Goal: Check status: Check status

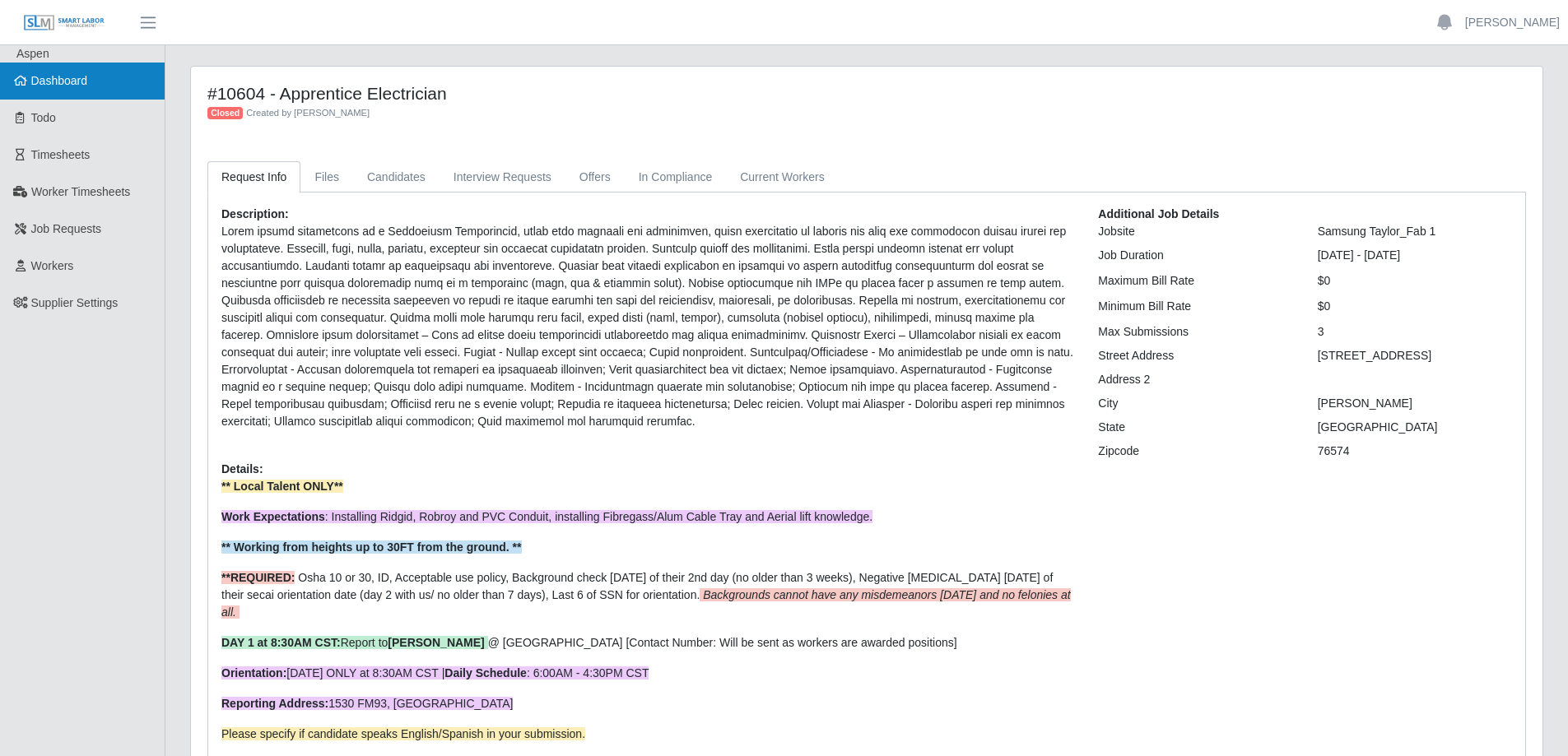
click at [83, 81] on span "Dashboard" at bounding box center [60, 81] width 57 height 13
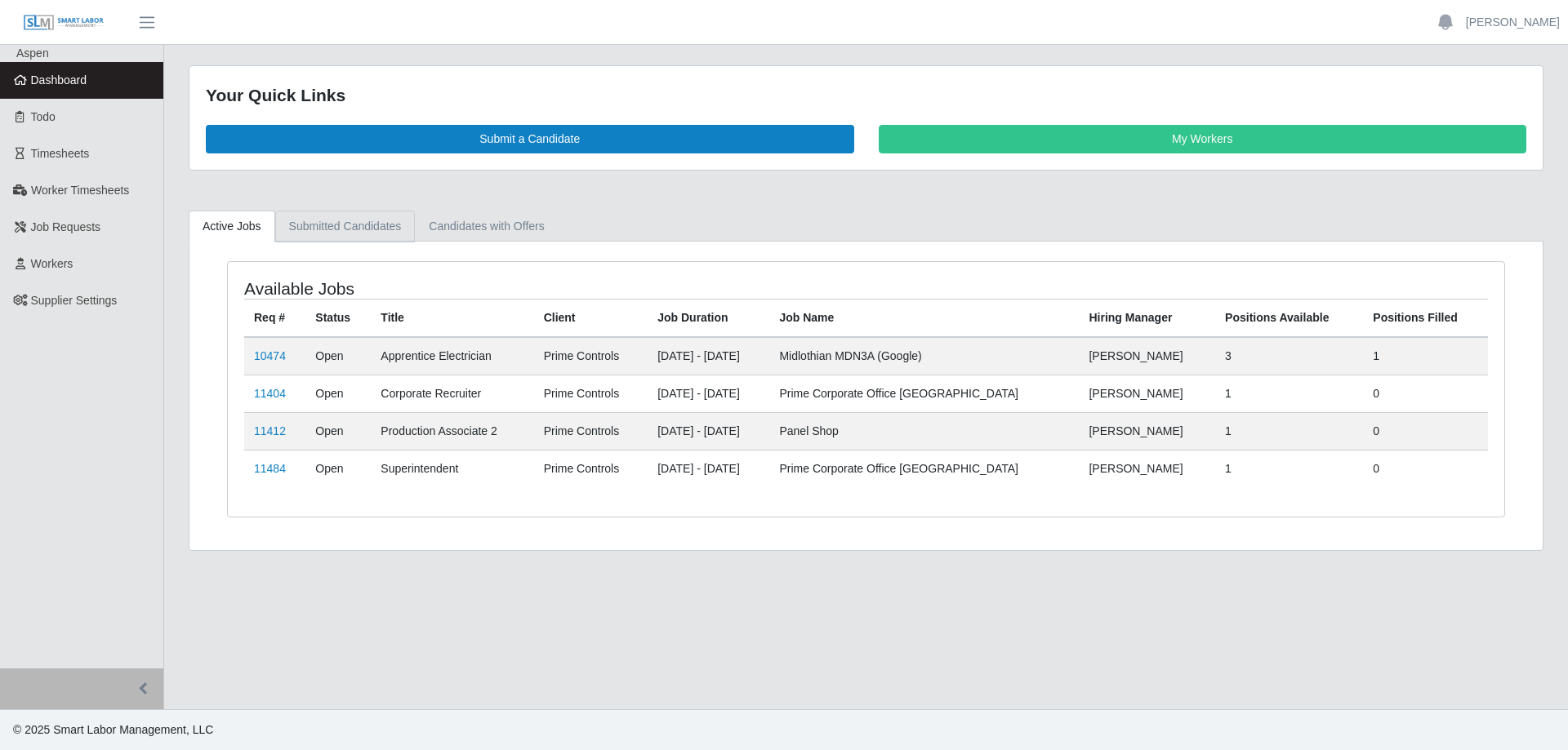
click at [323, 221] on link "Submitted Candidates" at bounding box center [346, 226] width 141 height 32
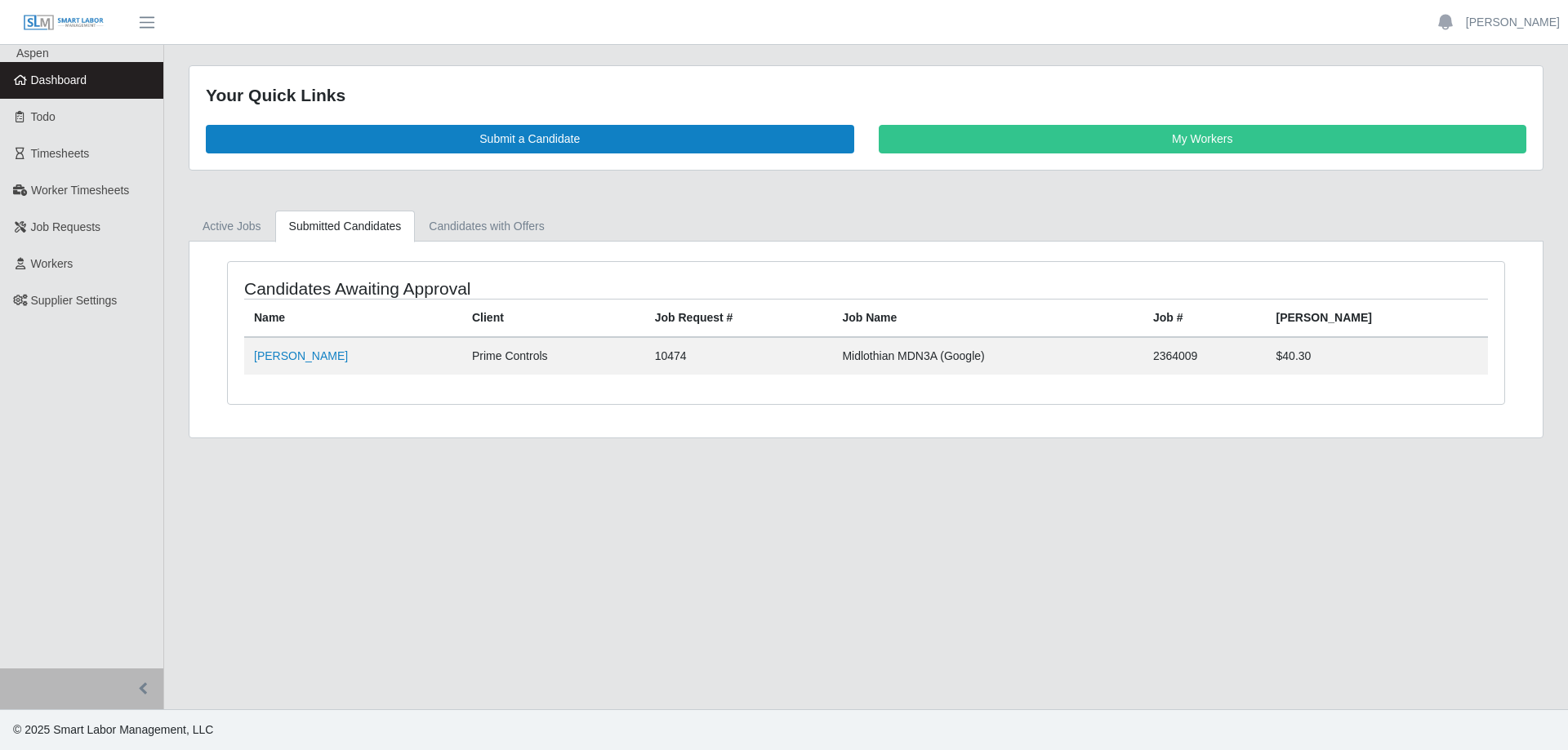
click at [74, 81] on span "Dashboard" at bounding box center [59, 80] width 57 height 13
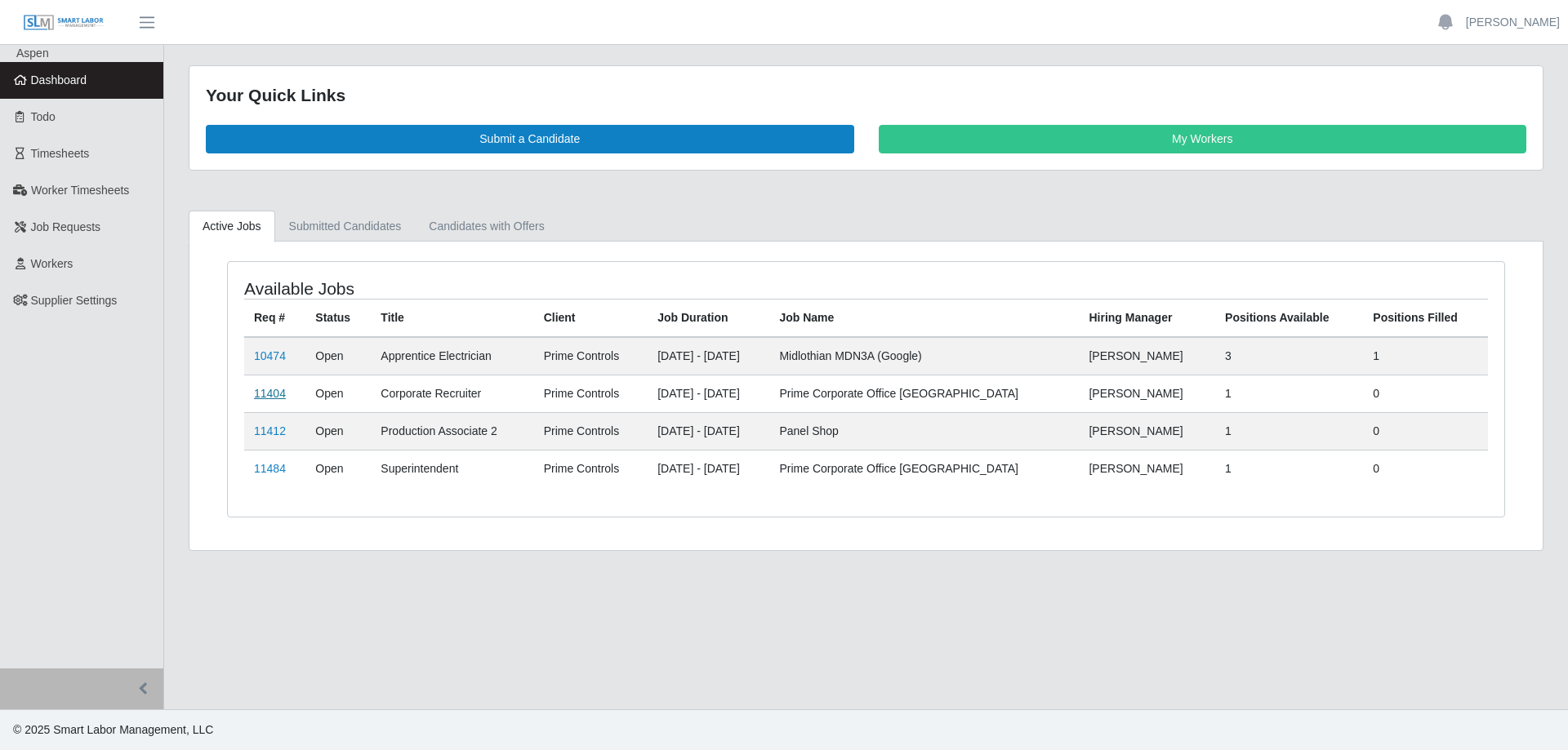
click at [273, 393] on link "11404" at bounding box center [270, 393] width 32 height 13
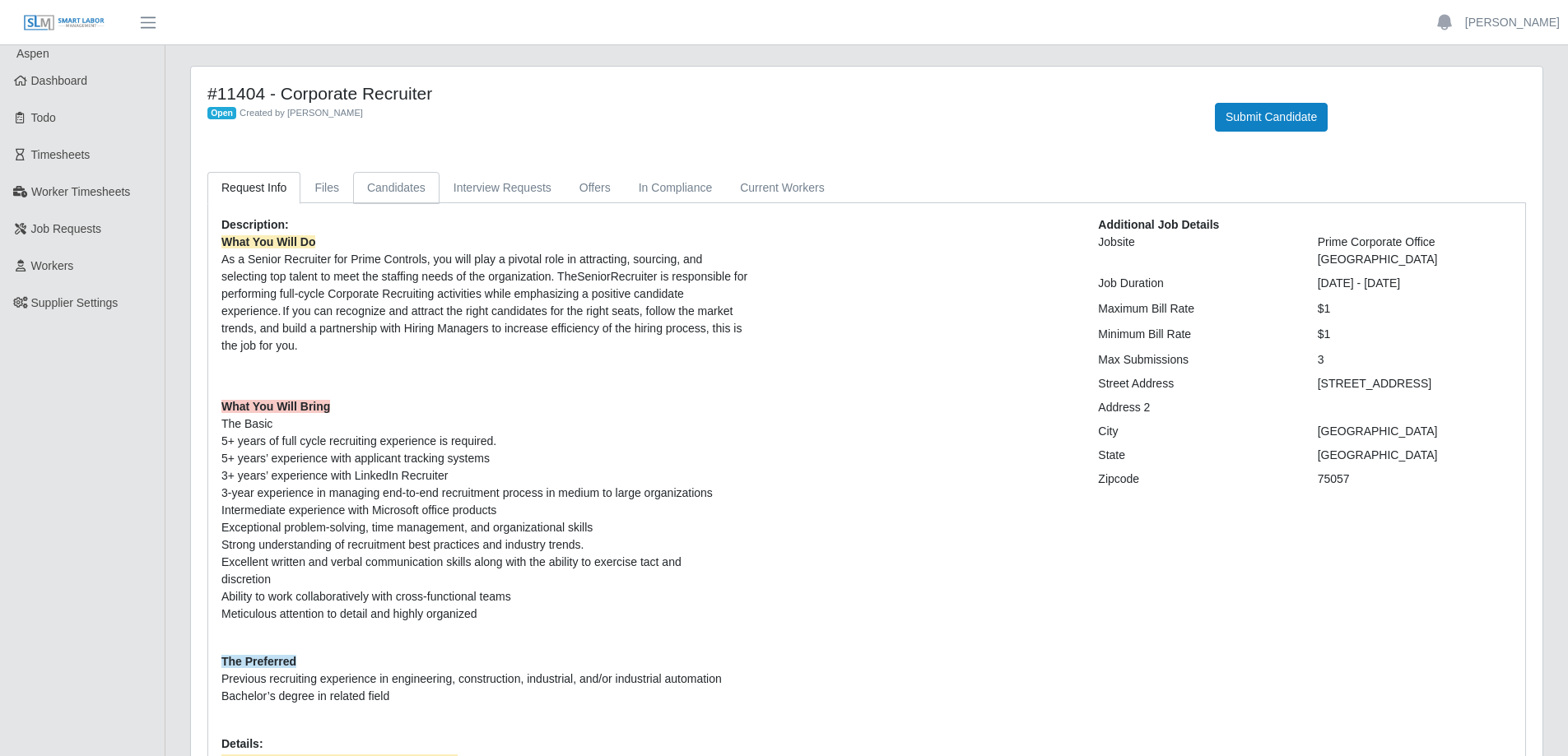
click at [400, 186] on link "Candidates" at bounding box center [396, 188] width 87 height 32
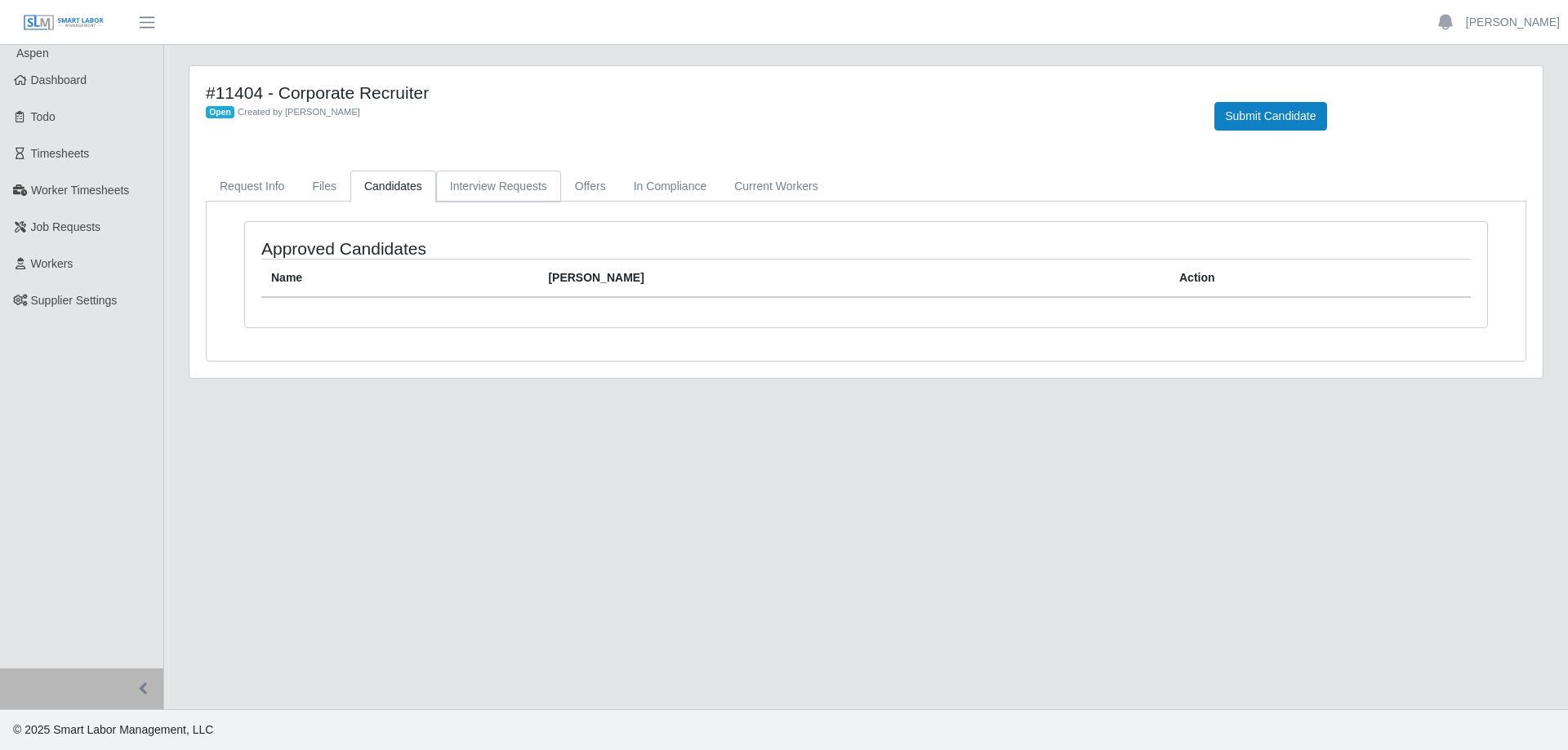
click at [473, 187] on link "Interview Requests" at bounding box center [498, 187] width 125 height 32
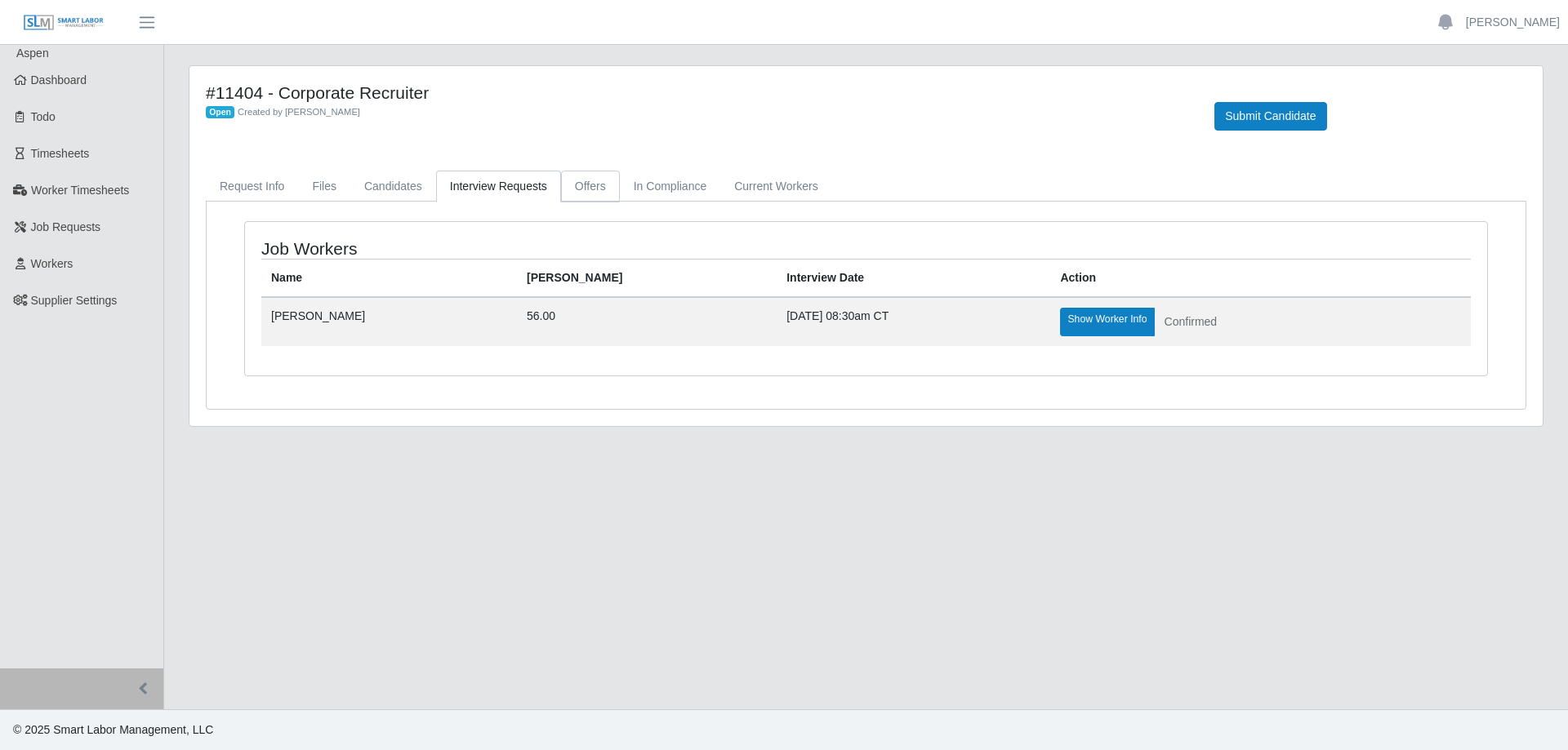
click at [581, 191] on link "Offers" at bounding box center [590, 187] width 59 height 32
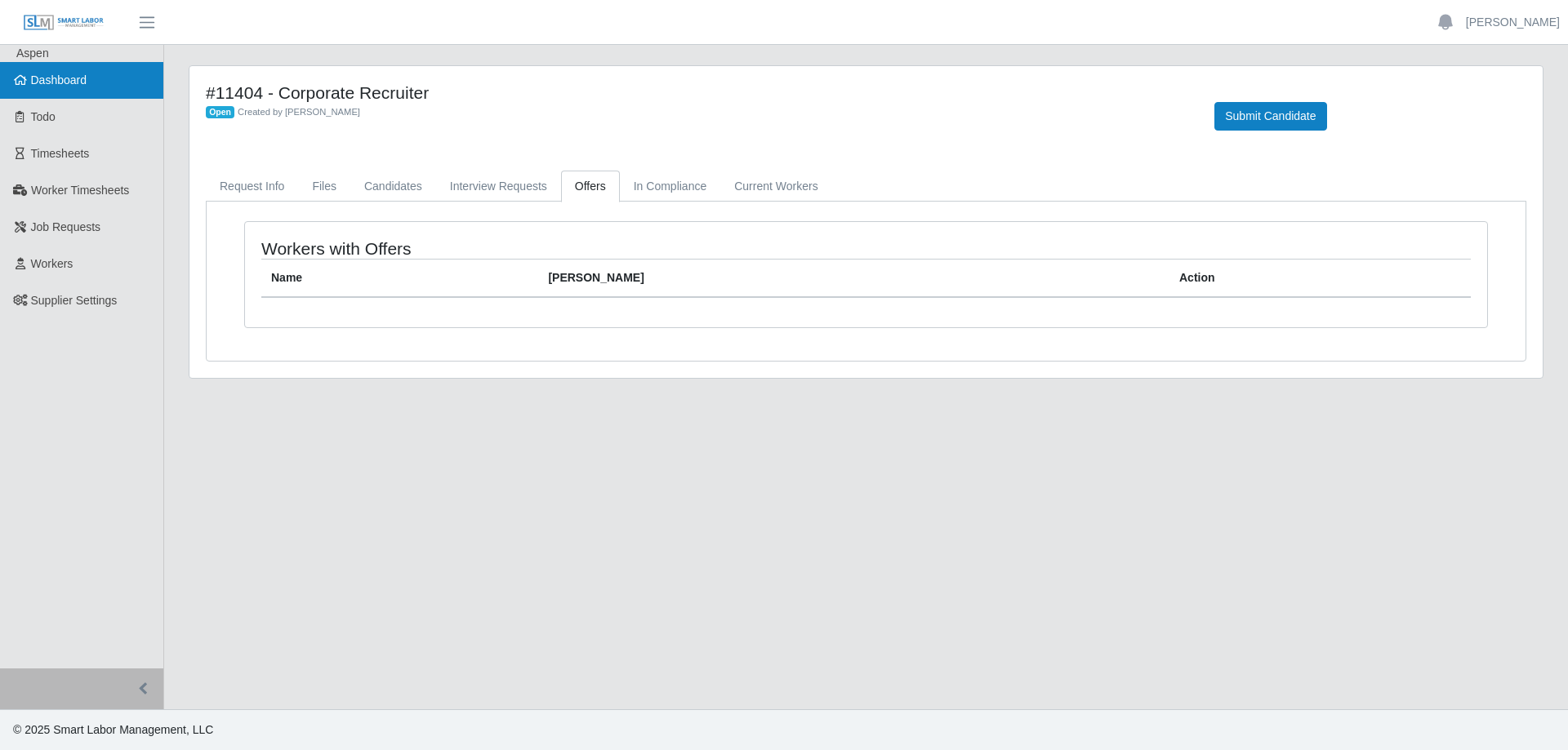
click at [80, 79] on span "Dashboard" at bounding box center [59, 80] width 57 height 13
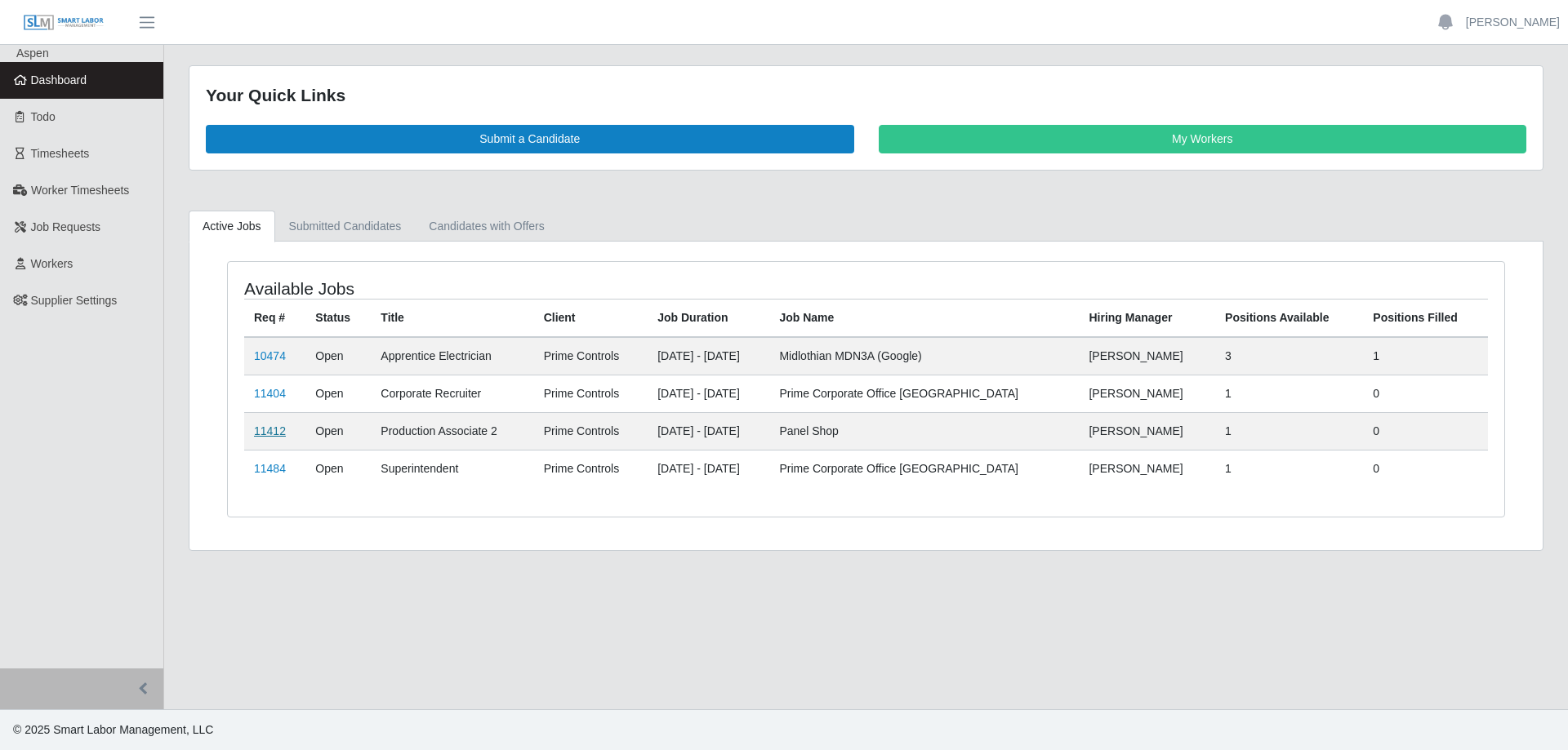
click at [269, 438] on link "11412" at bounding box center [270, 431] width 32 height 13
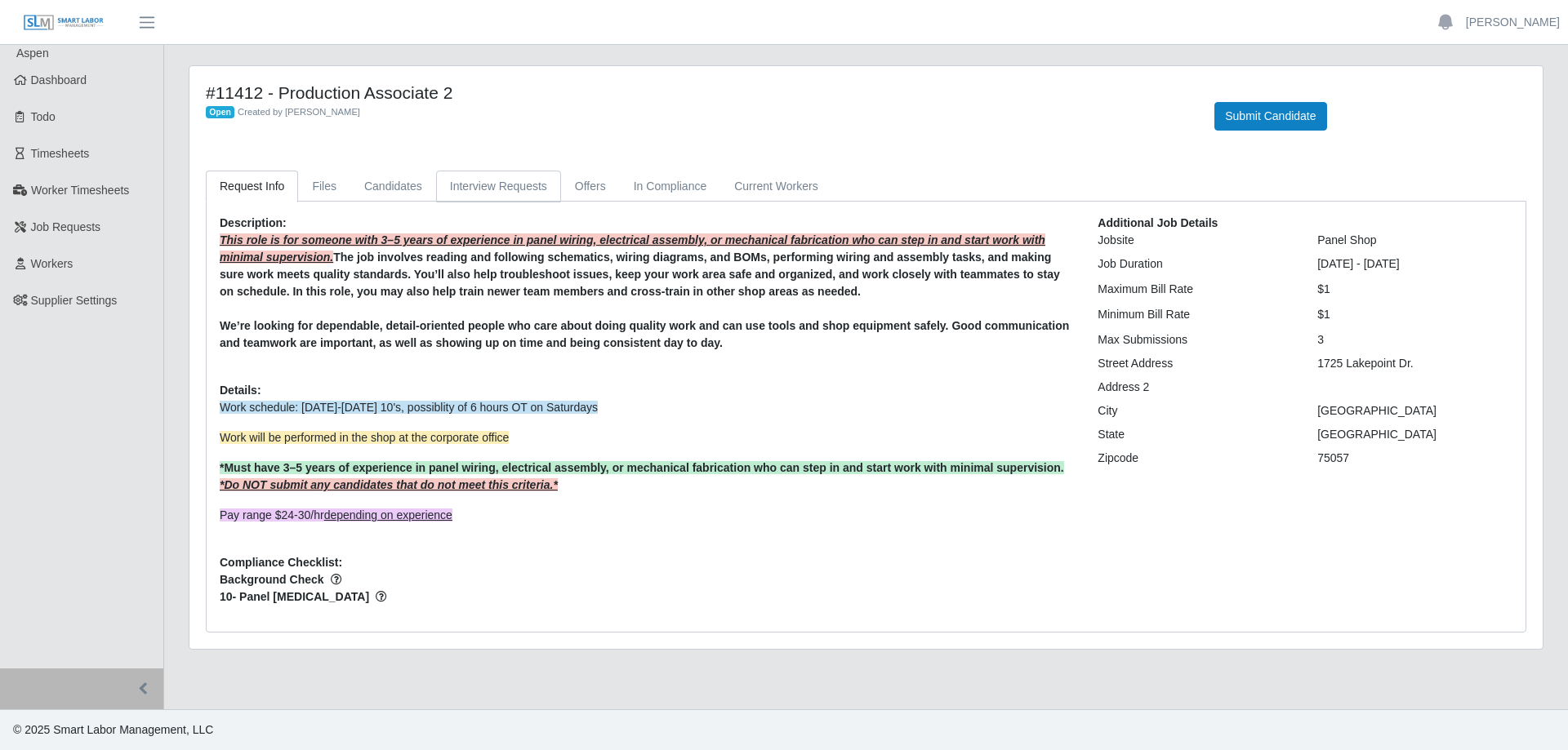
click at [524, 195] on link "Interview Requests" at bounding box center [498, 187] width 125 height 32
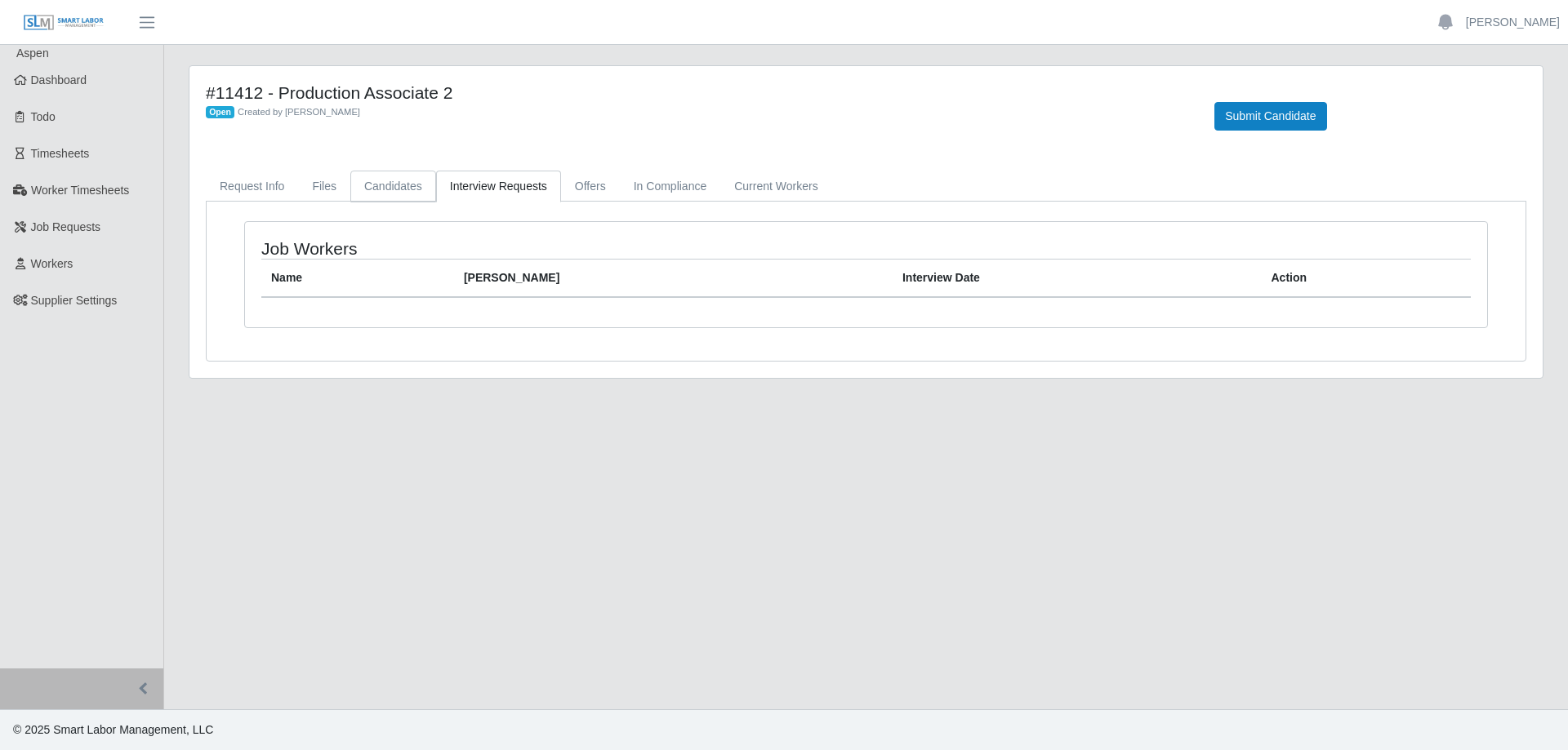
click at [407, 188] on link "Candidates" at bounding box center [393, 187] width 86 height 32
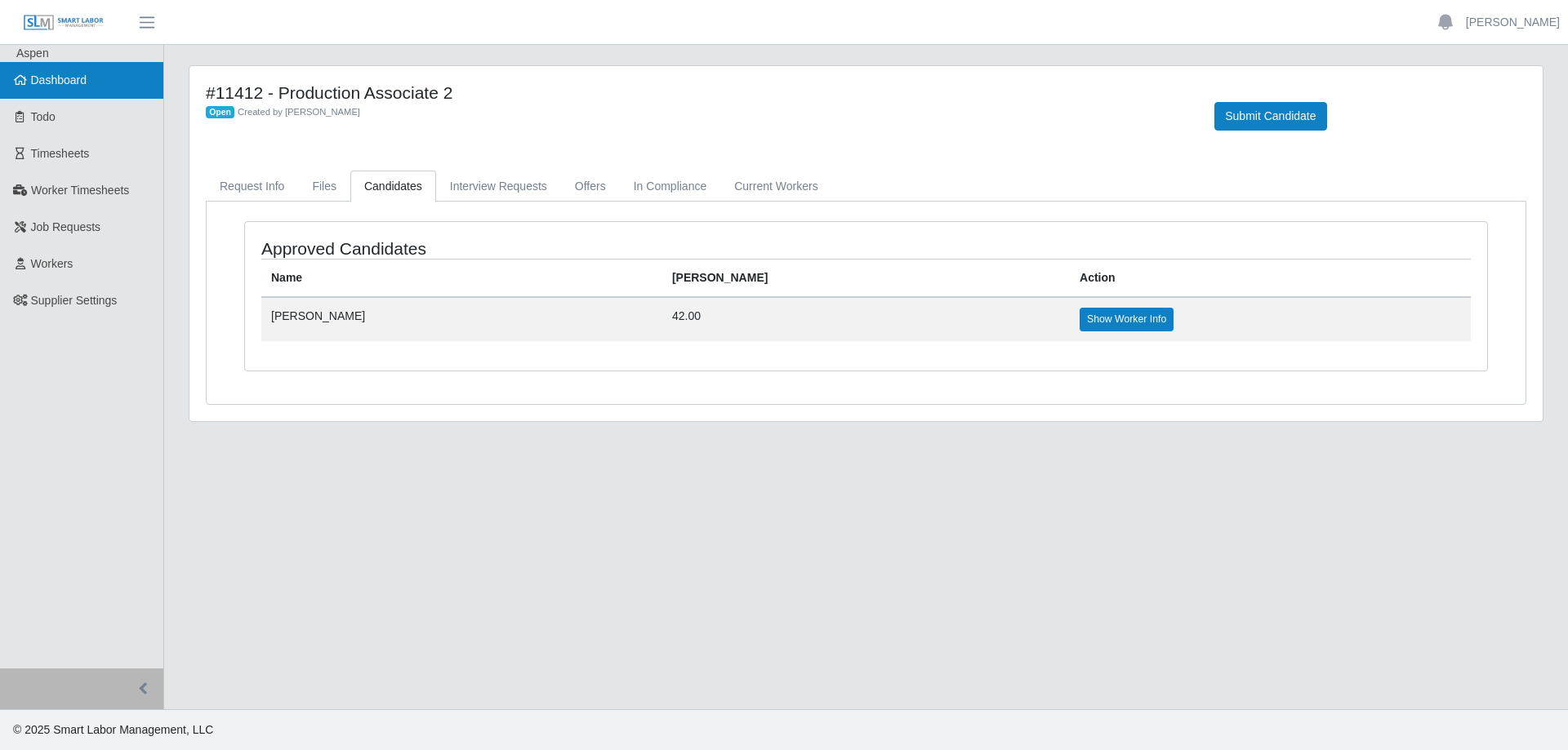
click at [84, 76] on span "Dashboard" at bounding box center [59, 80] width 57 height 13
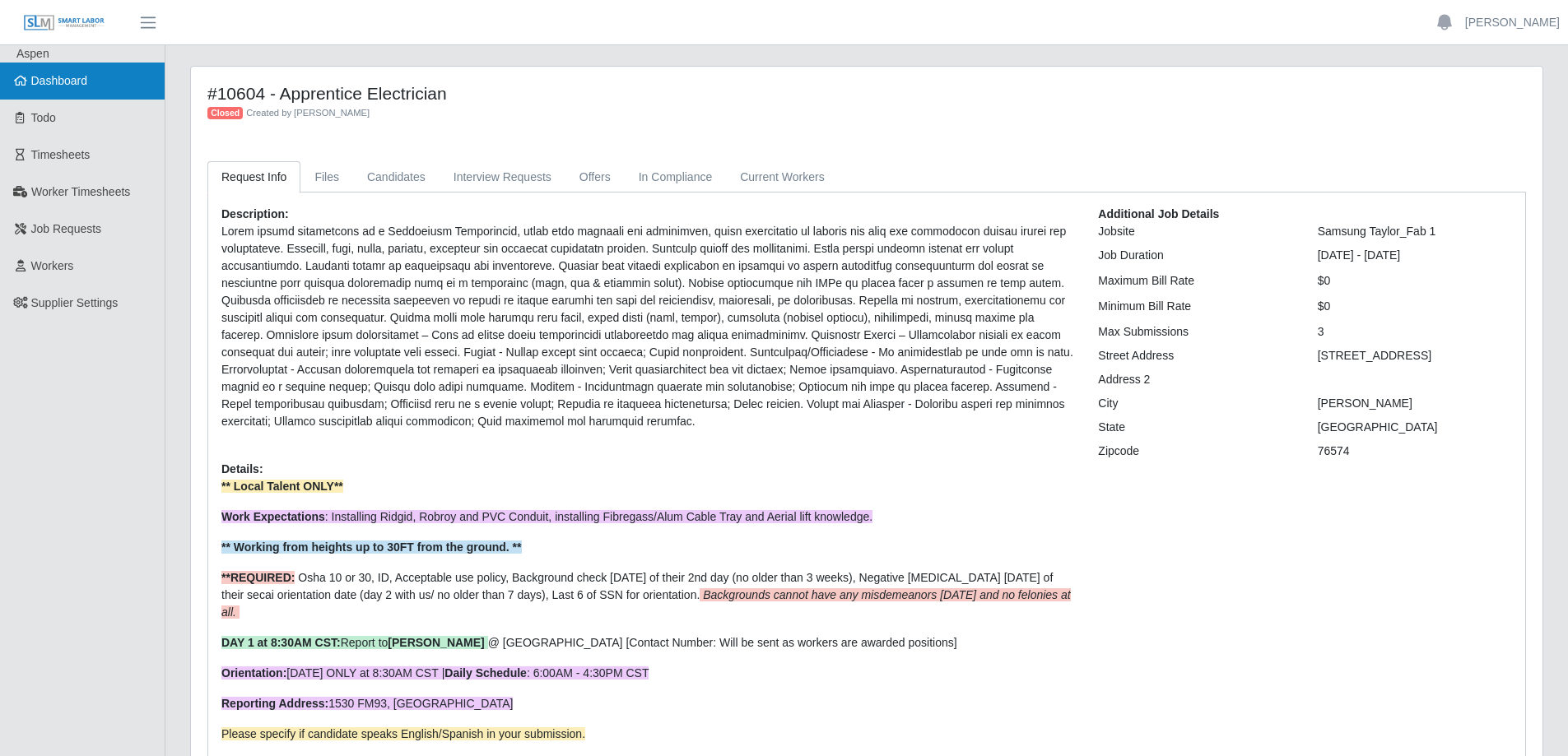
click at [105, 85] on link "Dashboard" at bounding box center [82, 81] width 165 height 37
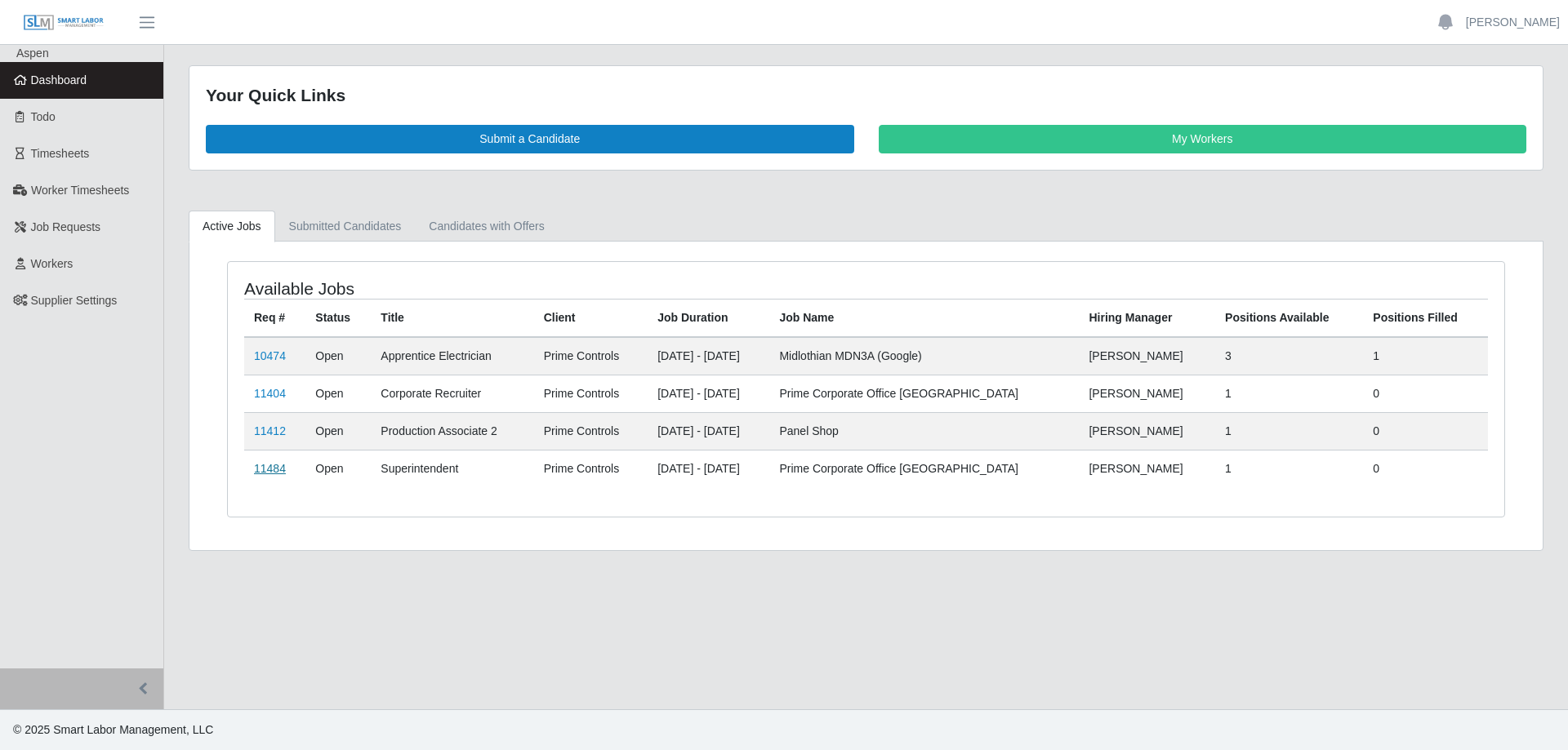
click at [274, 470] on link "11484" at bounding box center [270, 469] width 32 height 13
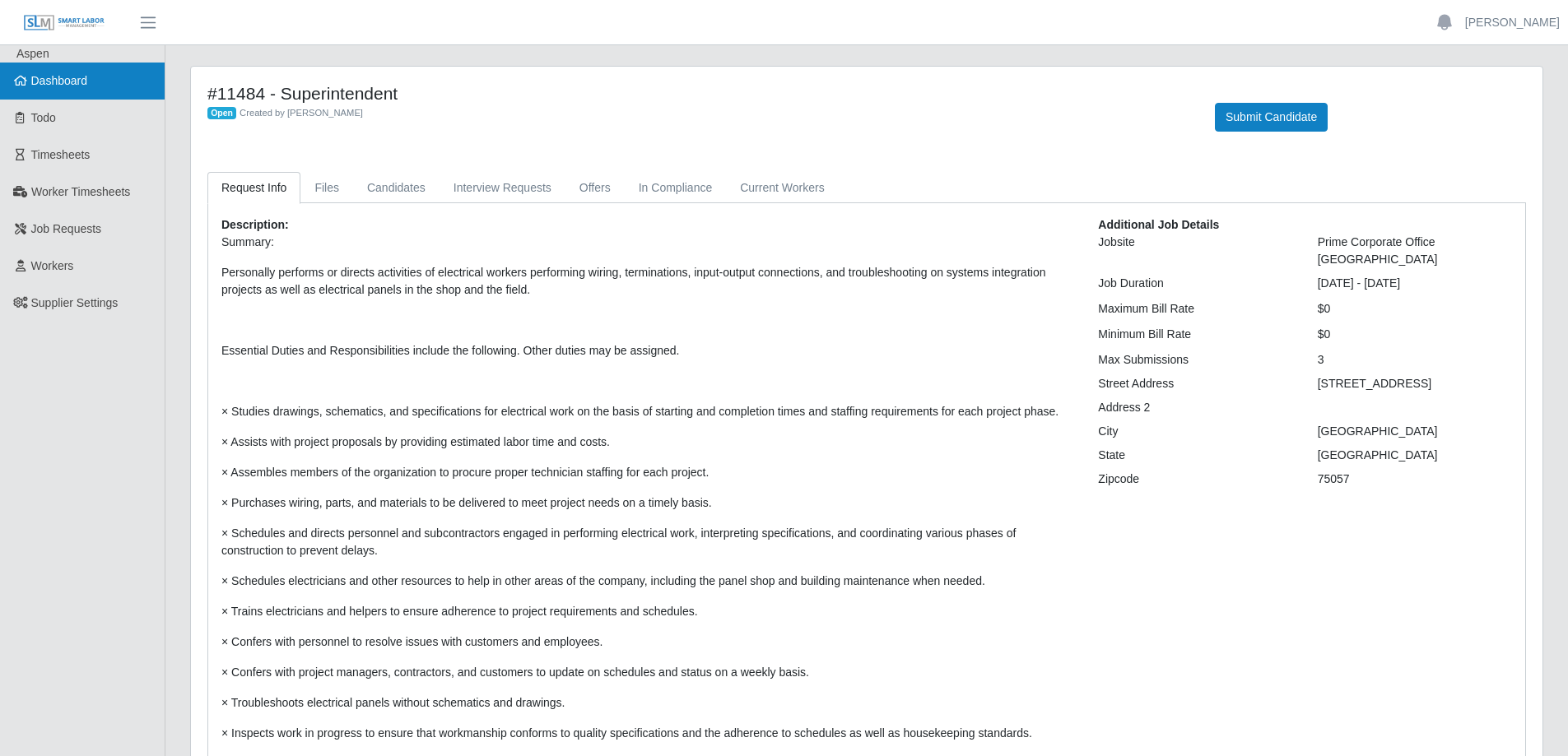
click at [90, 77] on link "Dashboard" at bounding box center [82, 81] width 165 height 37
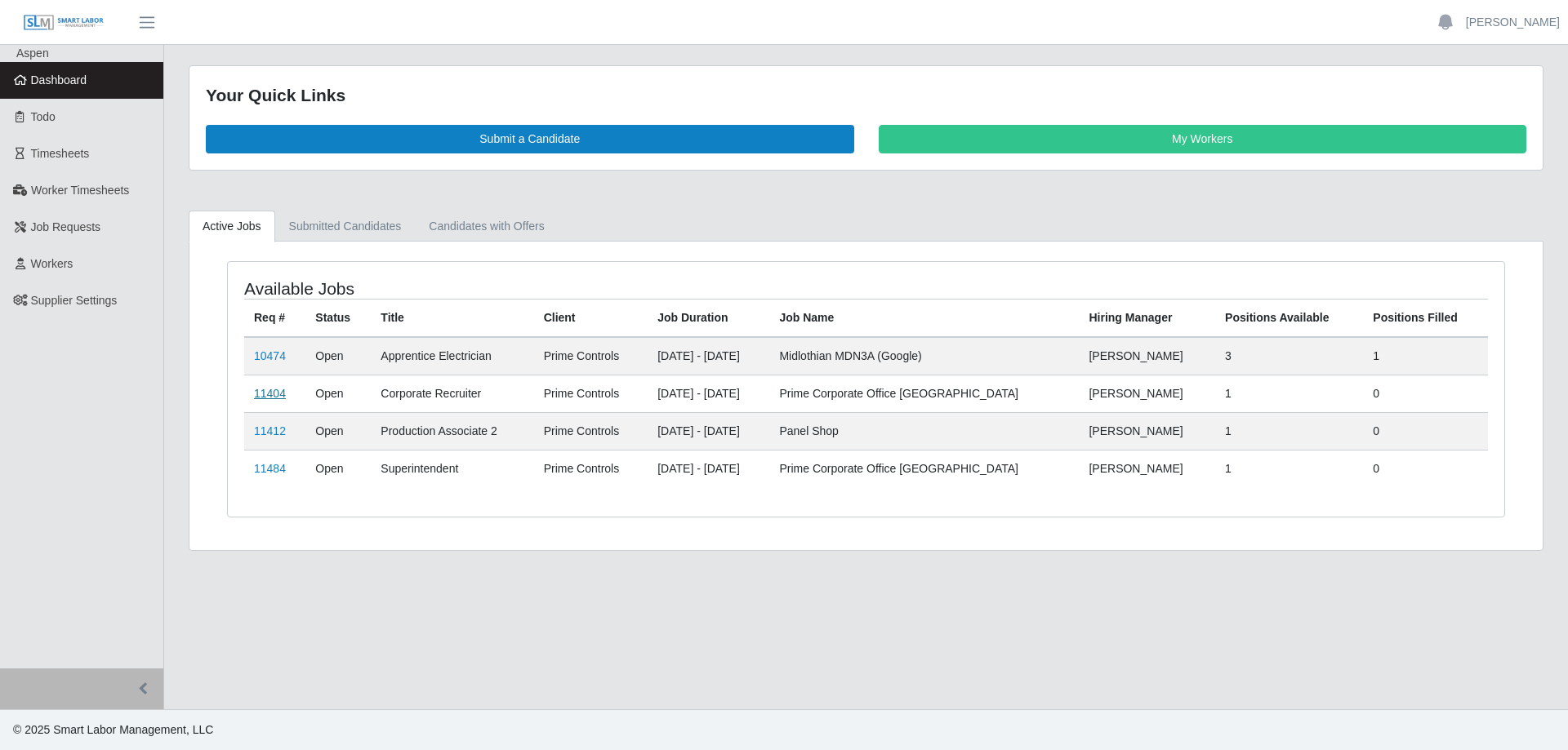
click at [278, 388] on link "11404" at bounding box center [270, 393] width 32 height 13
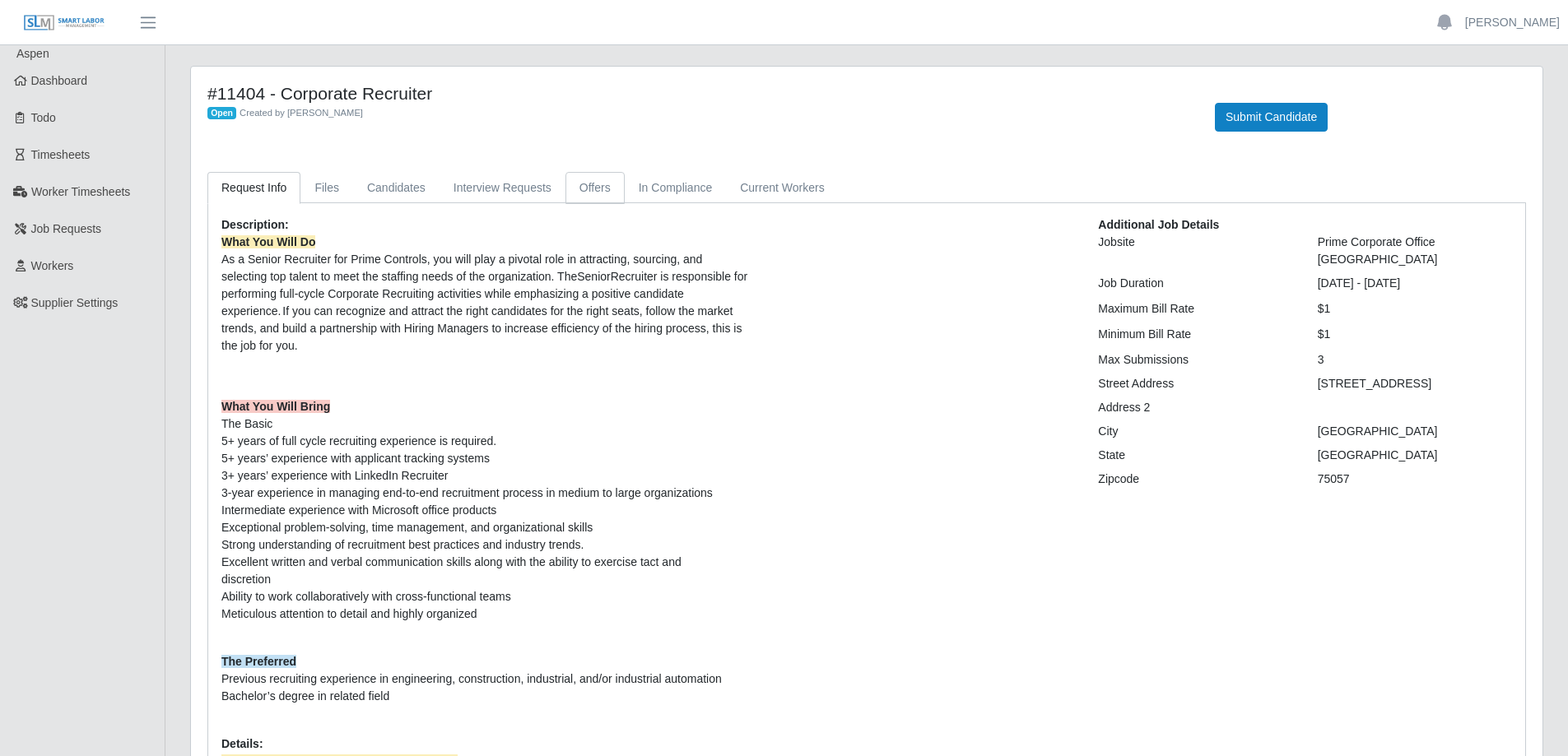
click at [580, 187] on link "Offers" at bounding box center [595, 188] width 59 height 32
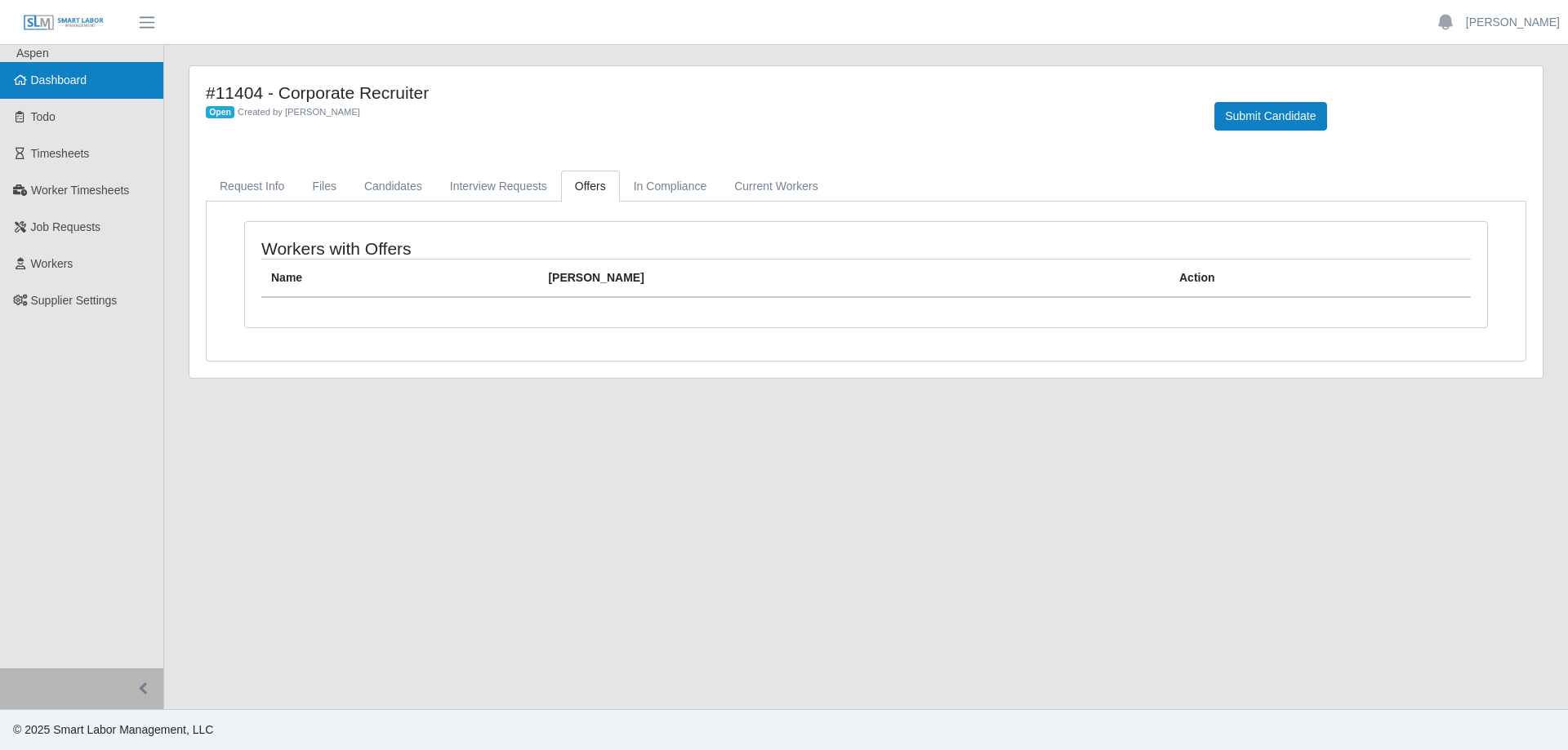
click at [82, 84] on span "Dashboard" at bounding box center [59, 80] width 57 height 13
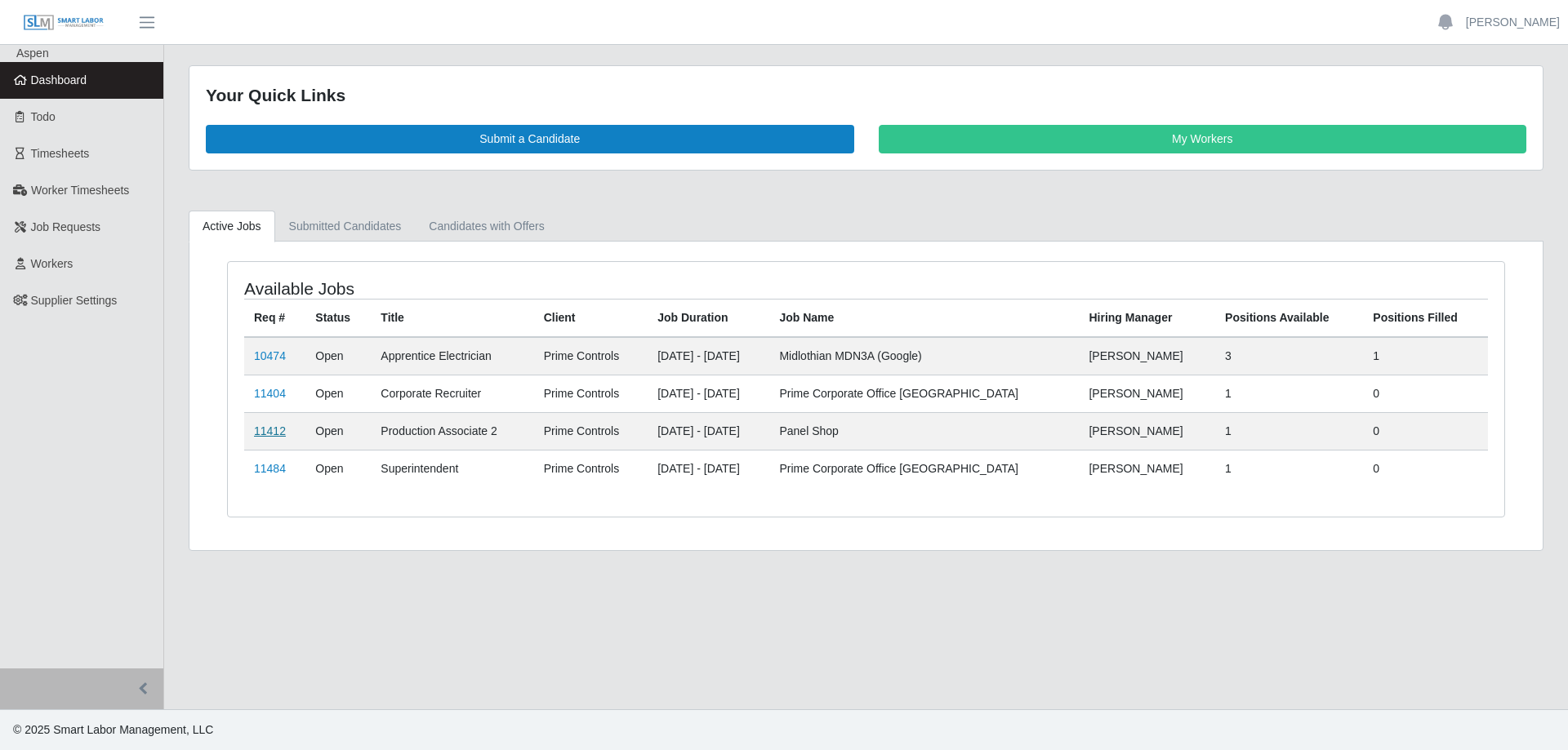
click at [260, 433] on link "11412" at bounding box center [270, 431] width 32 height 13
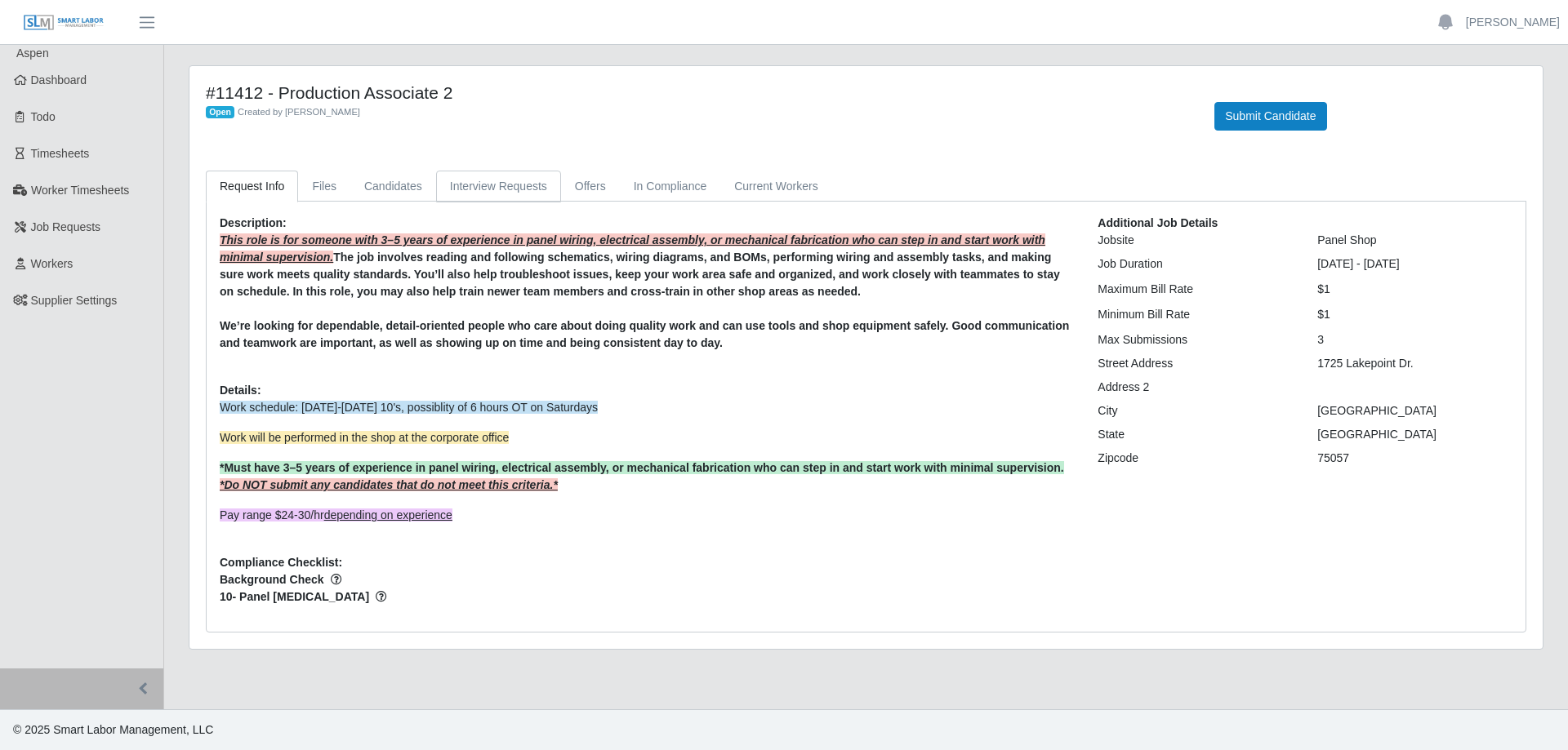
click at [489, 188] on link "Interview Requests" at bounding box center [498, 187] width 125 height 32
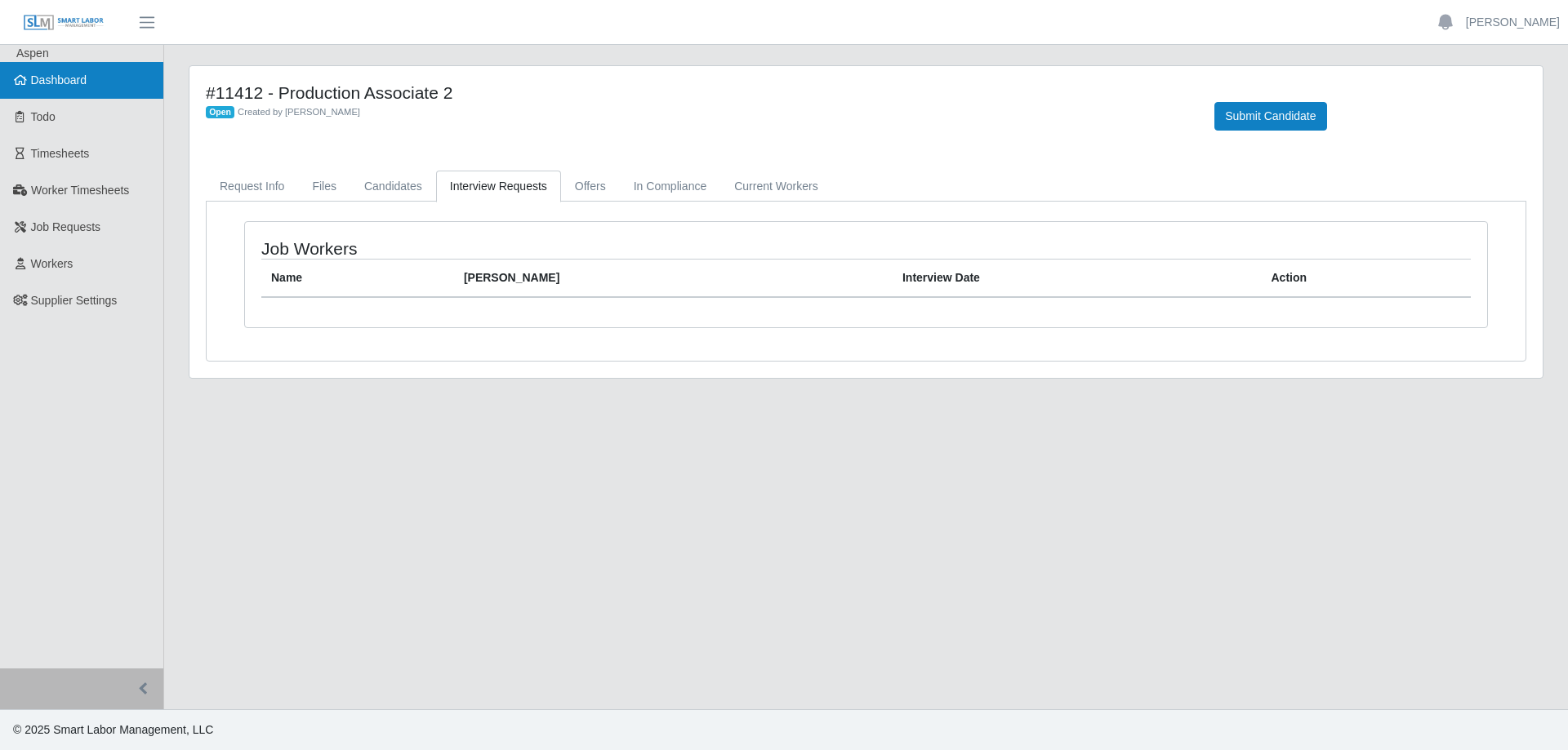
drag, startPoint x: 88, startPoint y: 80, endPoint x: 100, endPoint y: 82, distance: 12.2
click at [88, 79] on link "Dashboard" at bounding box center [81, 80] width 163 height 37
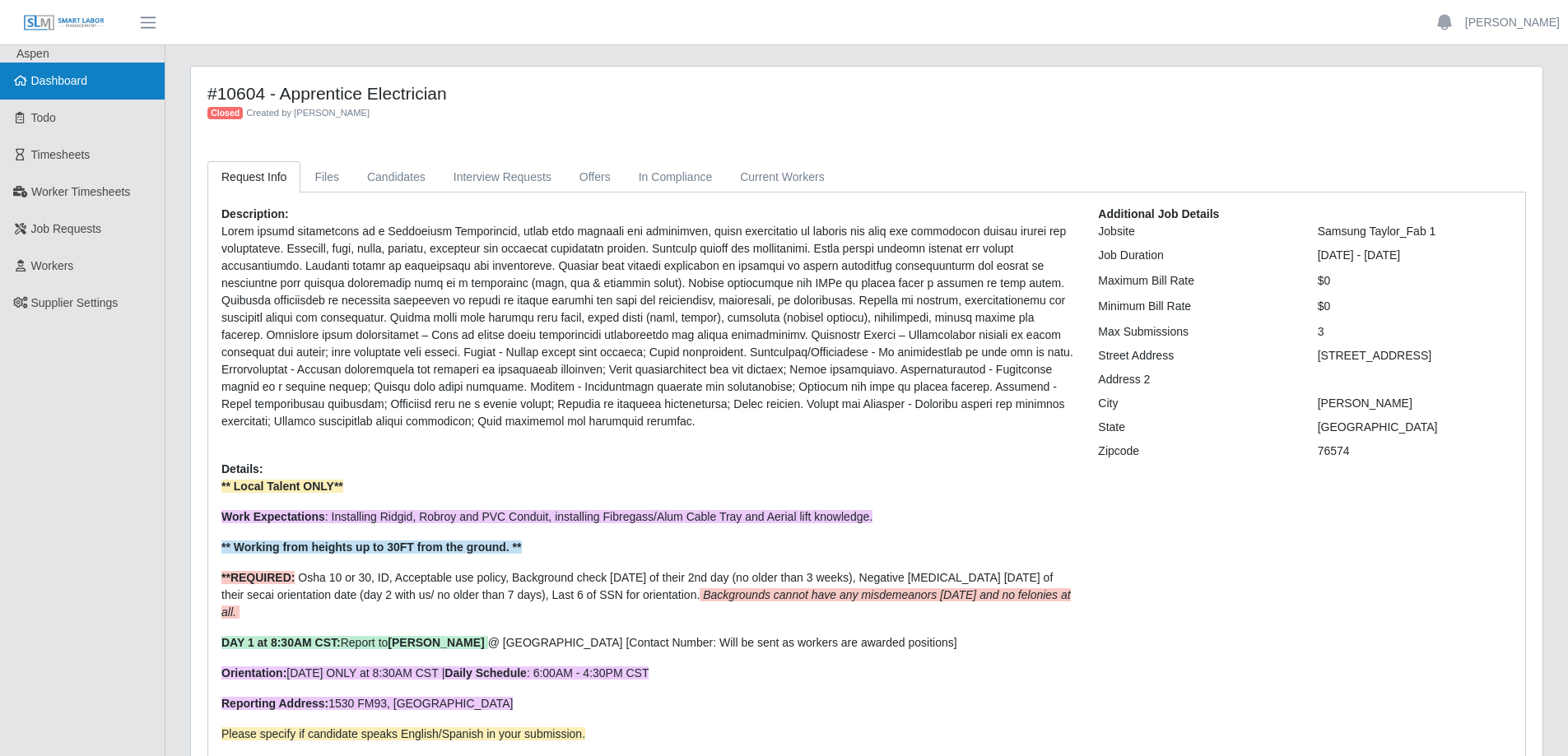
click at [38, 82] on span "Dashboard" at bounding box center [60, 81] width 57 height 13
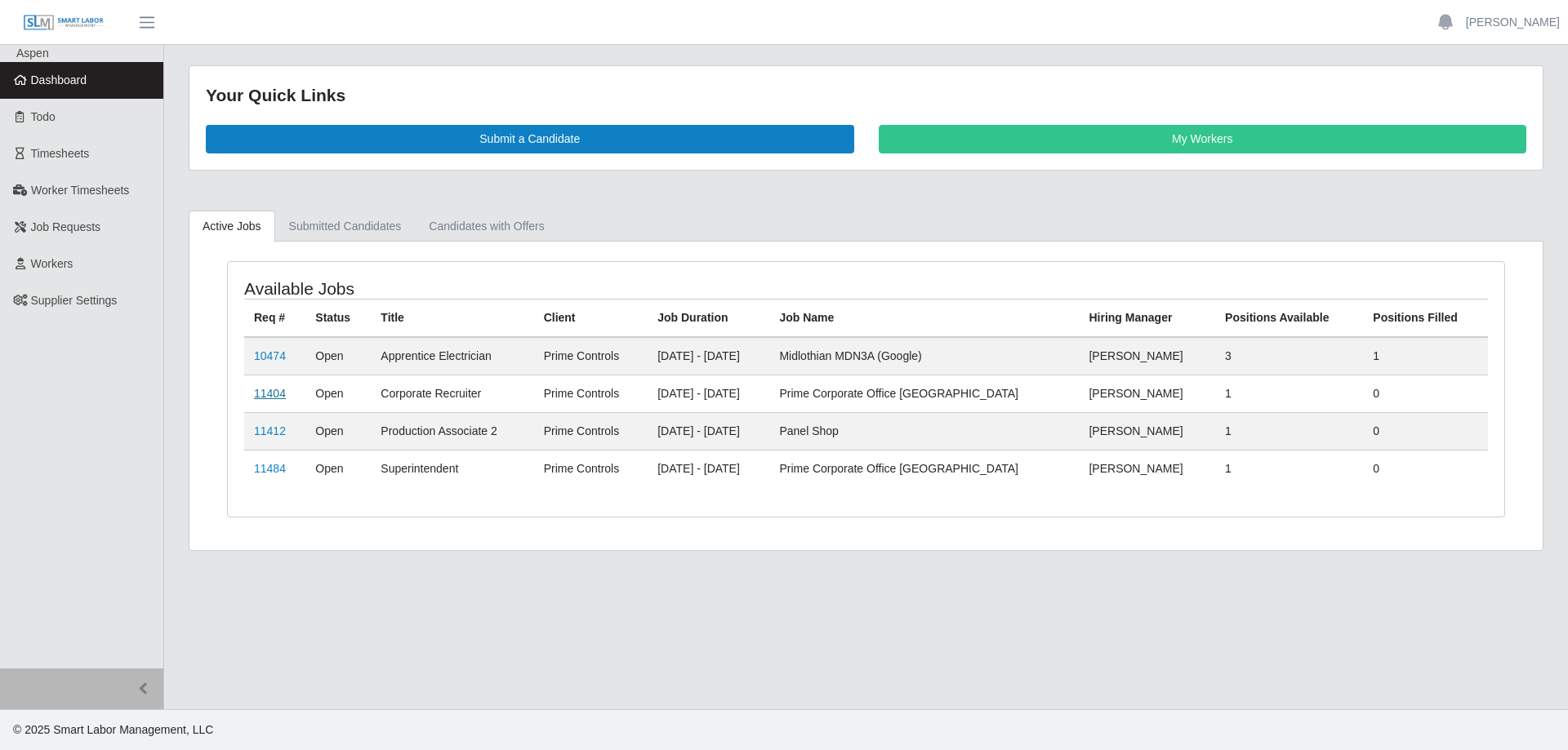
click at [259, 396] on link "11404" at bounding box center [270, 393] width 32 height 13
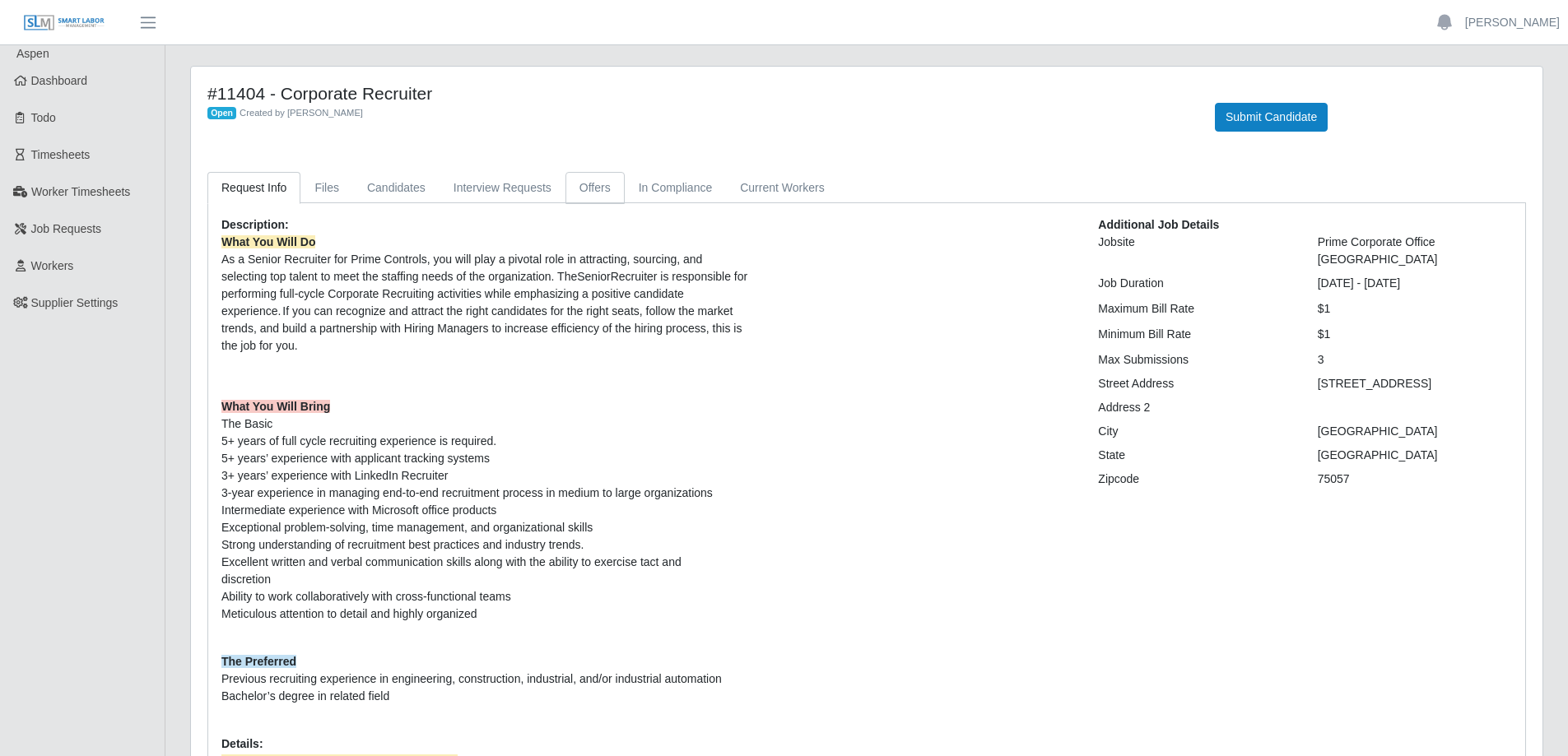
click at [589, 184] on link "Offers" at bounding box center [595, 188] width 59 height 32
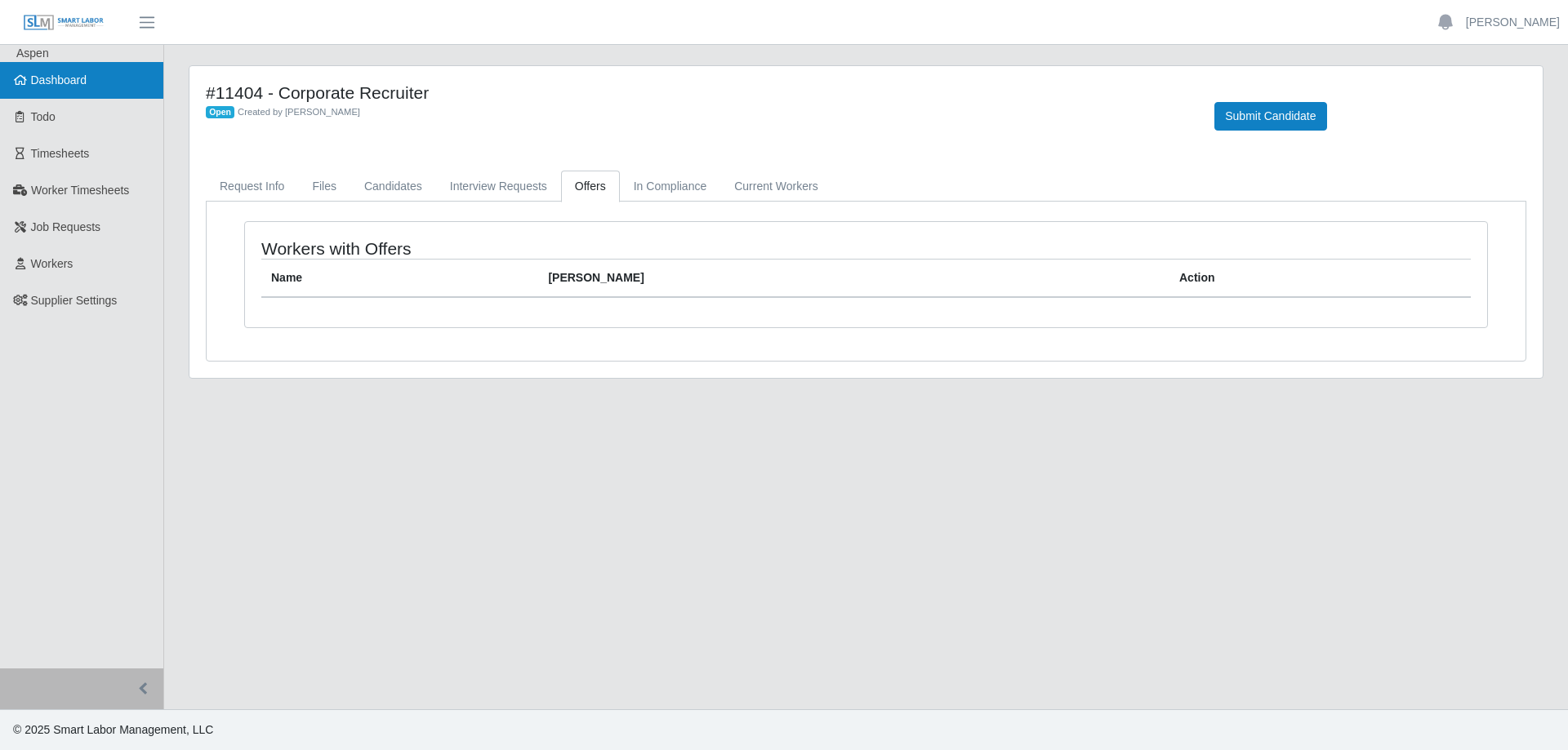
click at [87, 78] on span "Dashboard" at bounding box center [59, 80] width 57 height 13
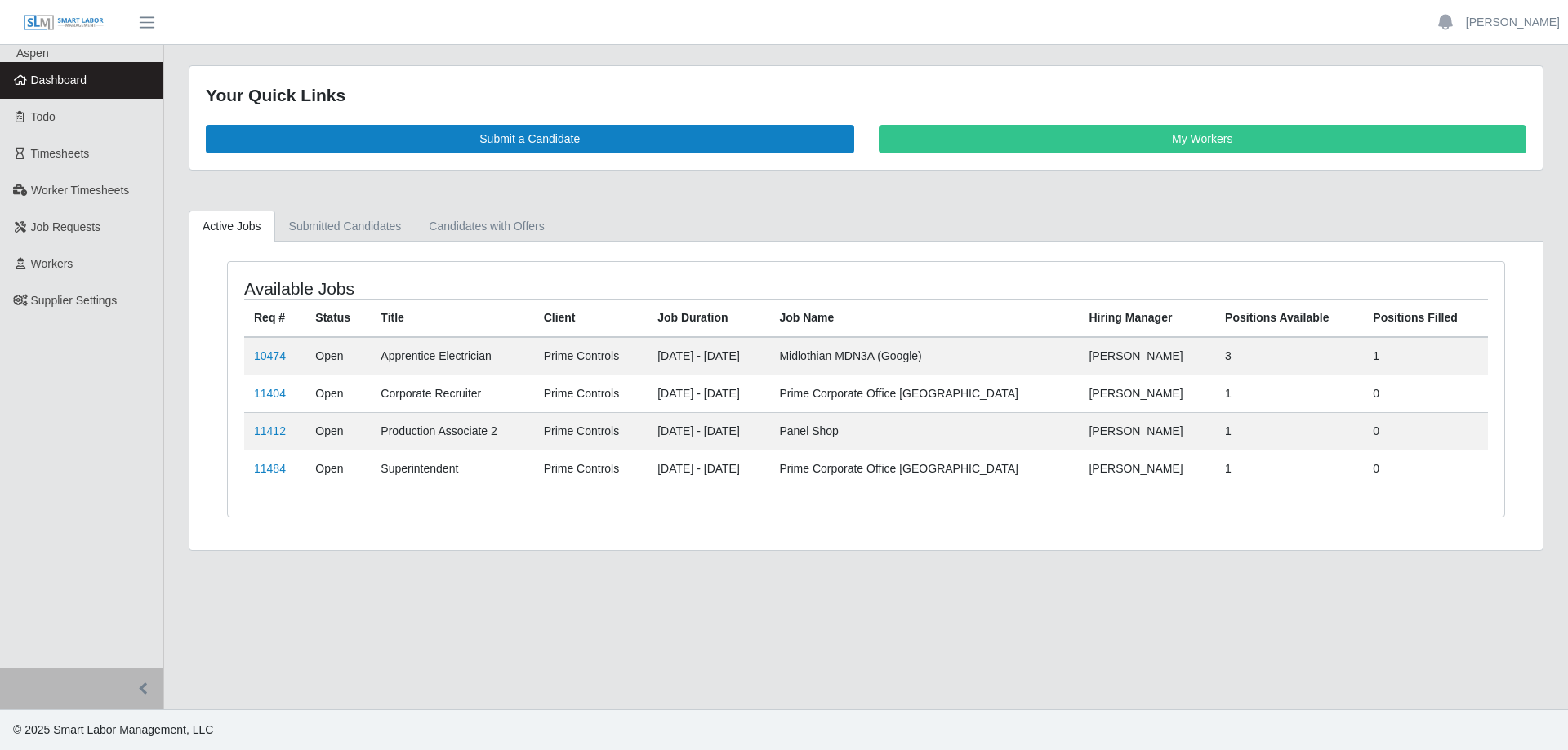
click at [324, 421] on td "Open" at bounding box center [338, 431] width 65 height 38
click at [341, 432] on td "Open" at bounding box center [338, 431] width 65 height 38
click at [278, 436] on link "11412" at bounding box center [270, 431] width 32 height 13
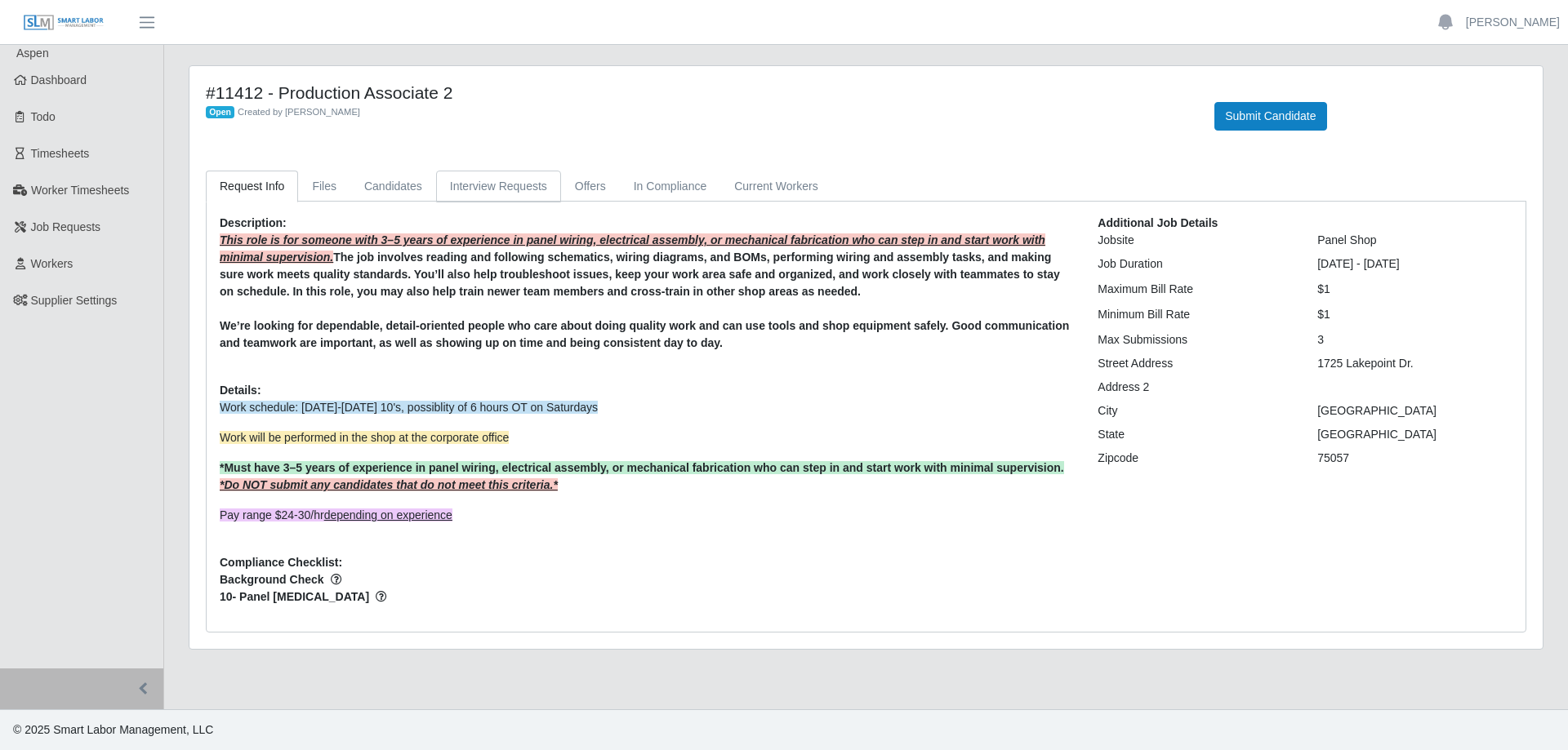
click at [514, 184] on link "Interview Requests" at bounding box center [498, 187] width 125 height 32
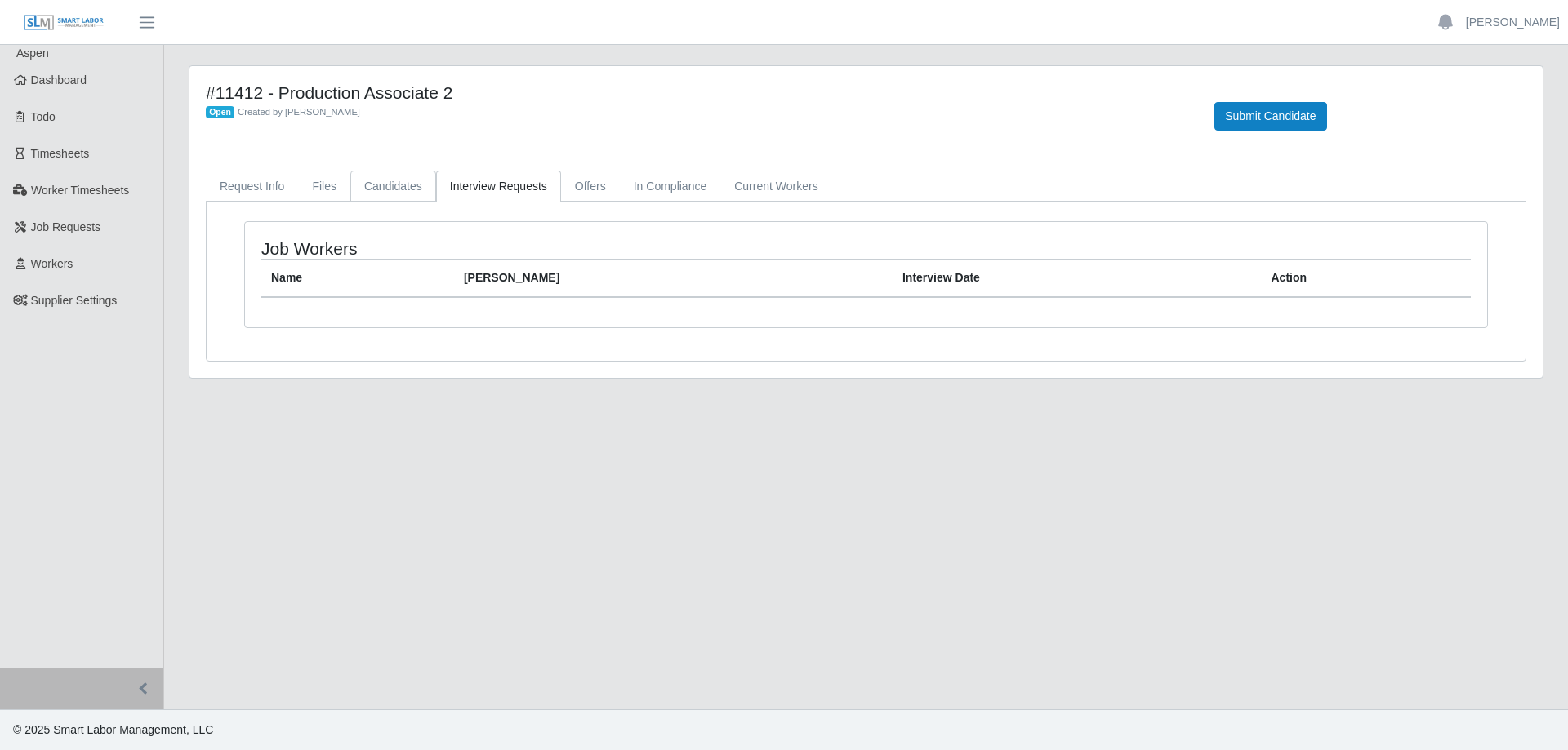
click at [373, 188] on link "Candidates" at bounding box center [393, 187] width 86 height 32
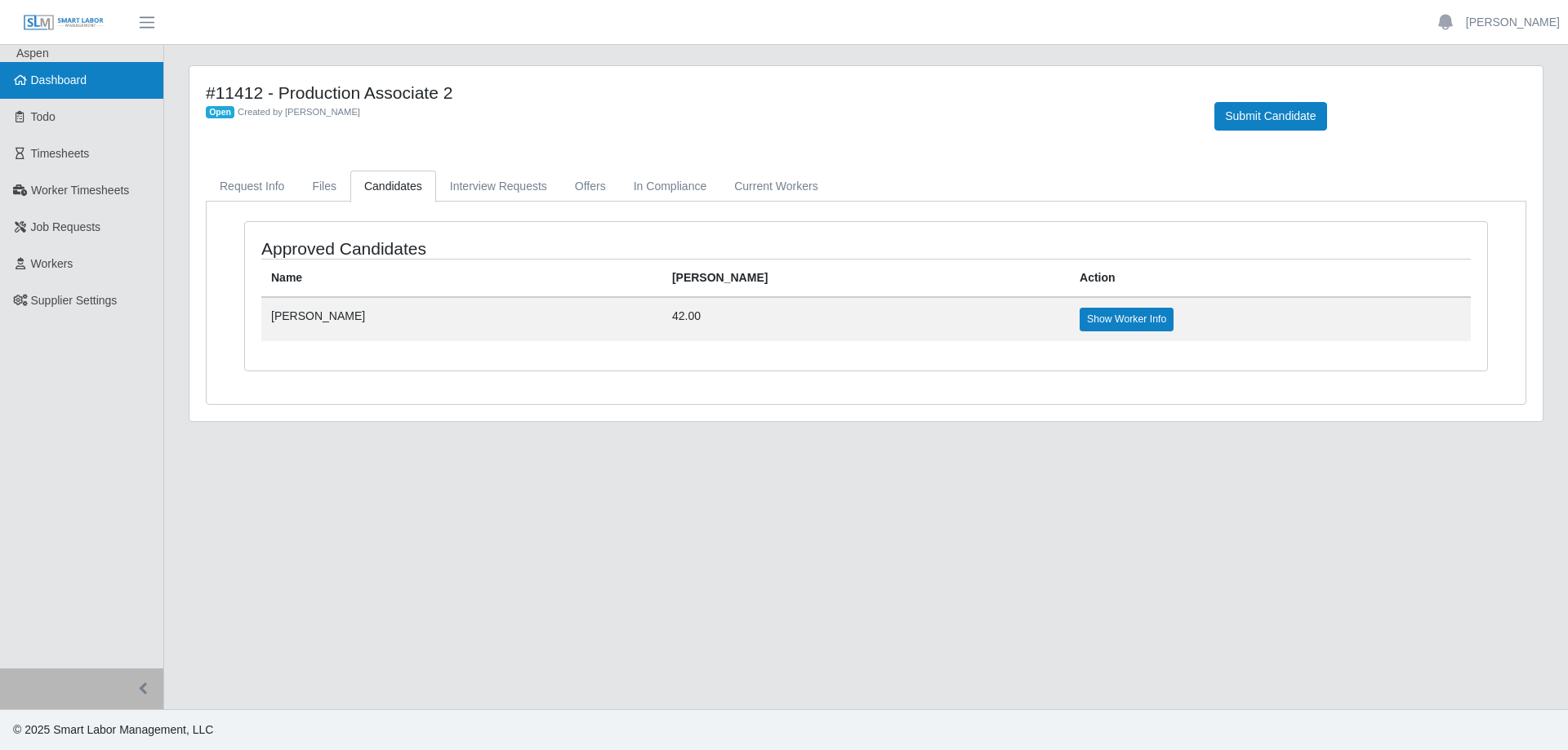
click at [76, 88] on link "Dashboard" at bounding box center [81, 80] width 163 height 37
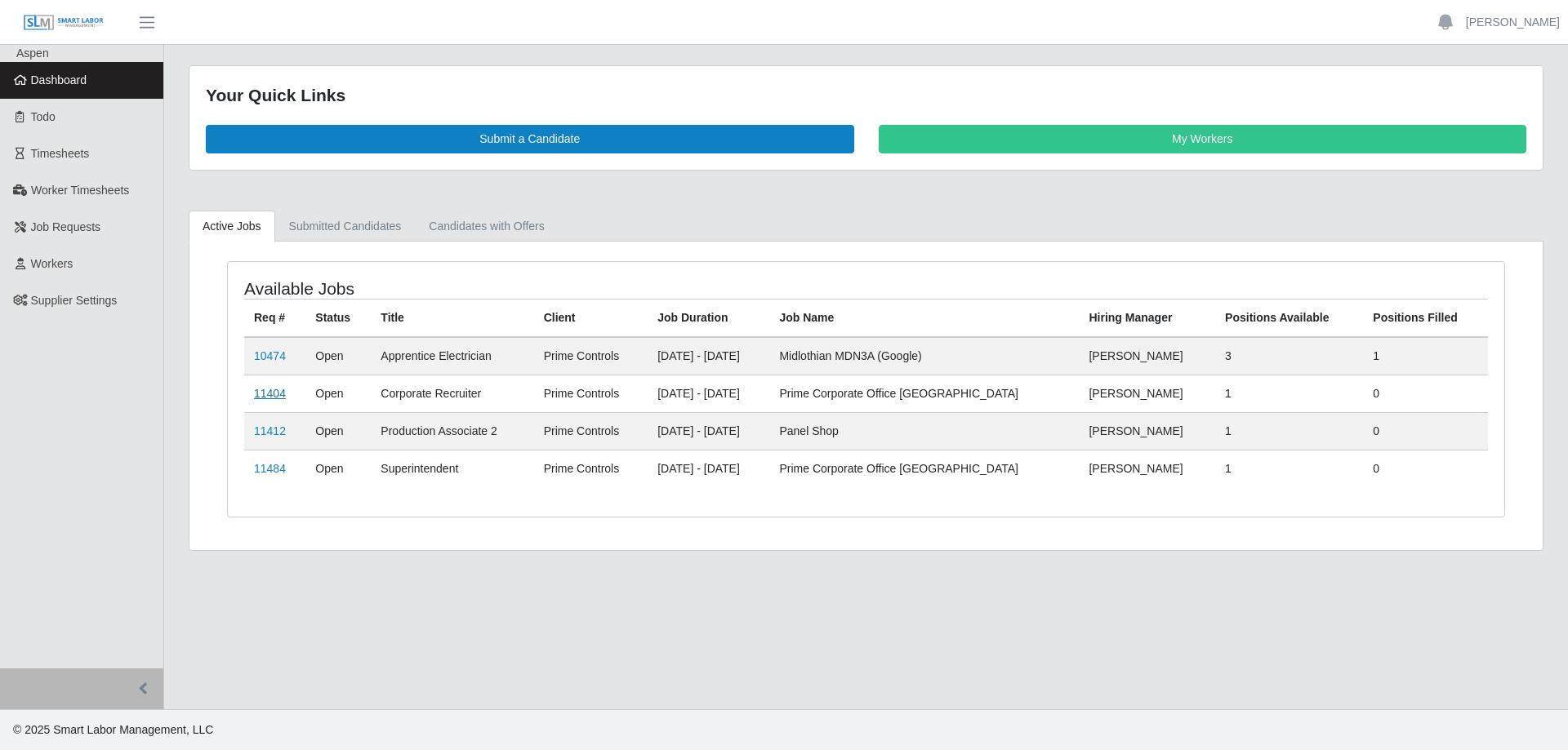
click at [272, 391] on link "11404" at bounding box center [270, 393] width 32 height 13
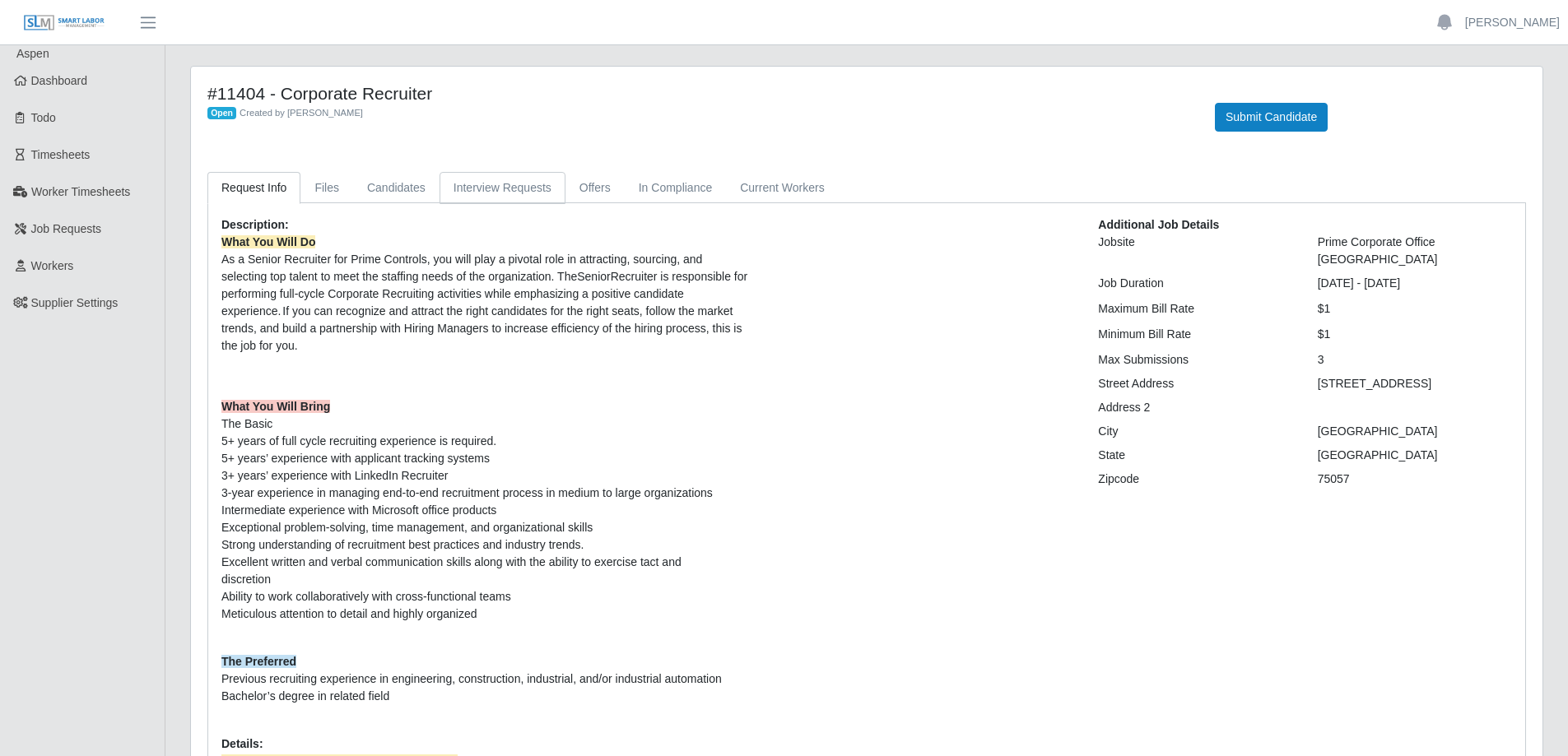
click at [489, 179] on link "Interview Requests" at bounding box center [502, 188] width 126 height 32
